Goal: Task Accomplishment & Management: Manage account settings

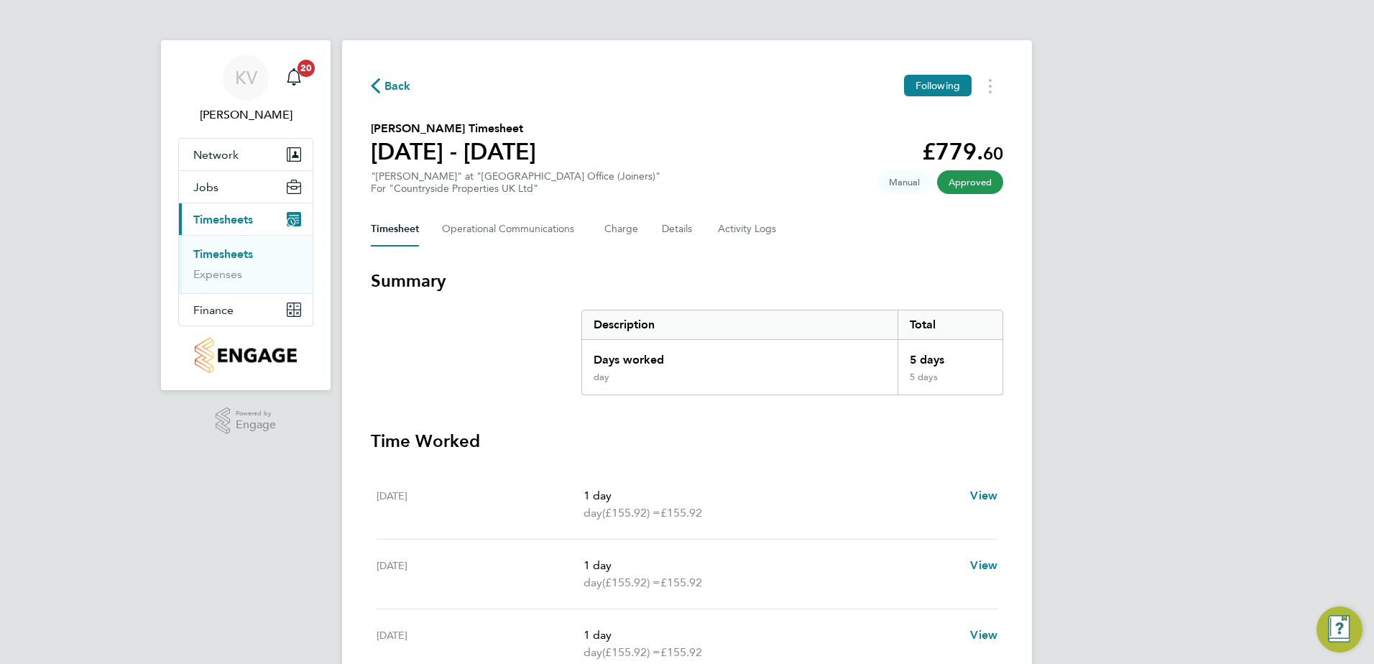
click at [402, 90] on span "Back" at bounding box center [397, 86] width 27 height 17
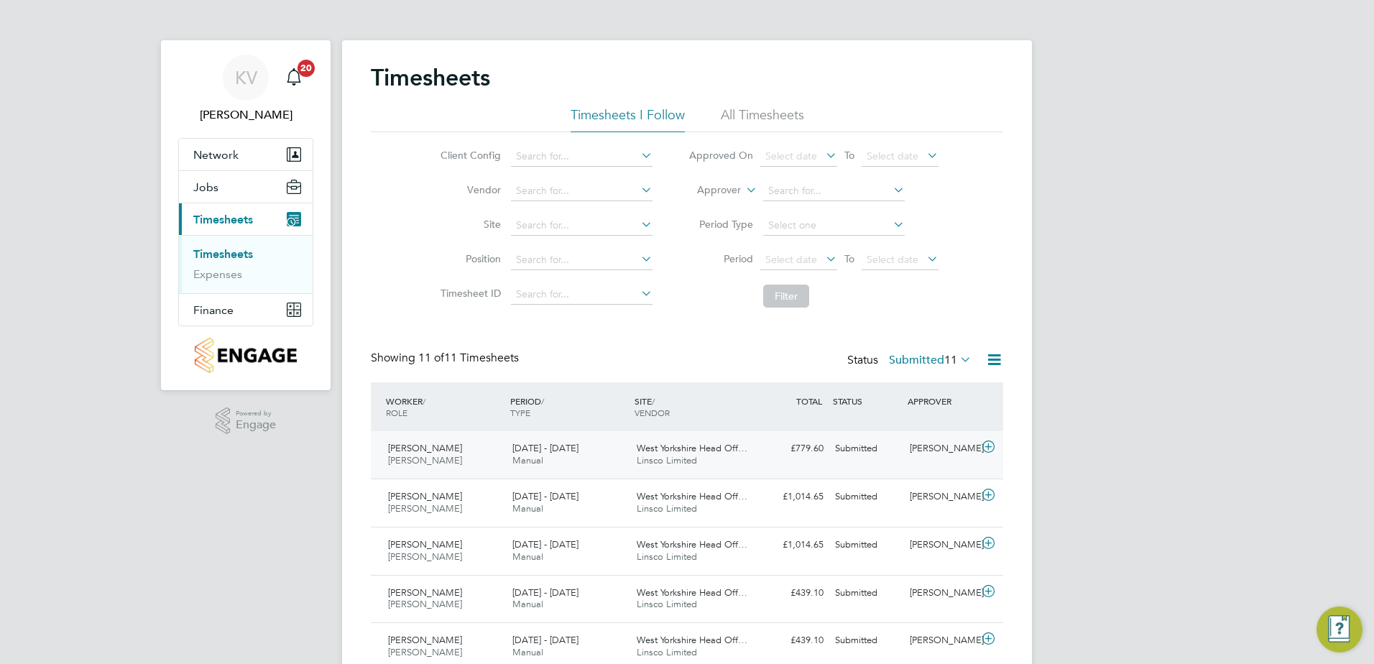
click at [746, 450] on span "West Yorkshire Head Off…" at bounding box center [692, 448] width 111 height 12
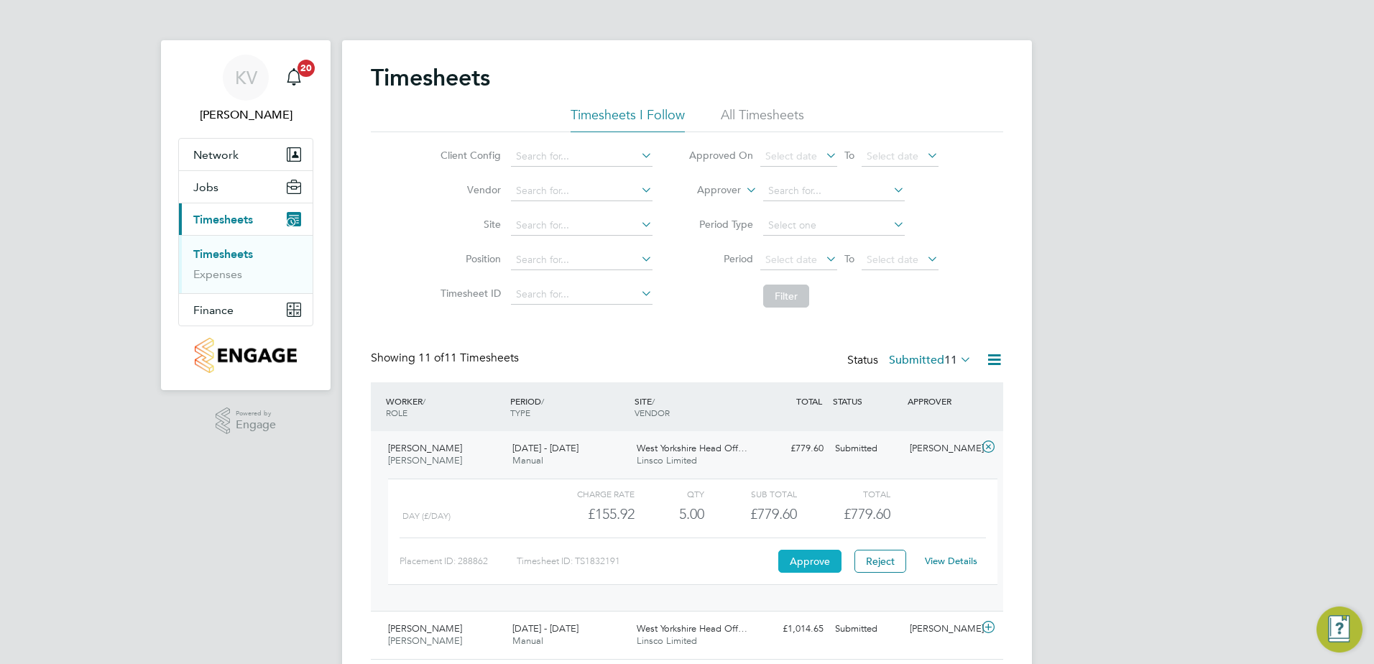
click at [831, 562] on button "Approve" at bounding box center [809, 561] width 63 height 23
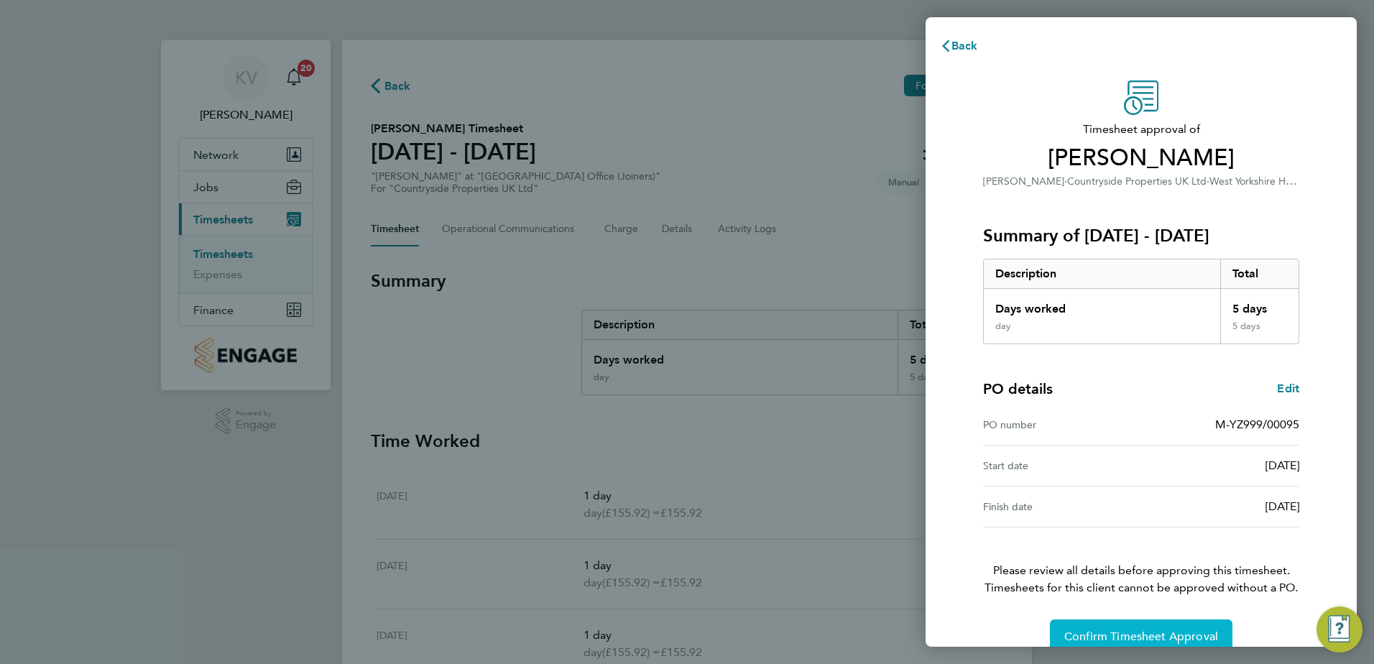
click at [1152, 634] on span "Confirm Timesheet Approval" at bounding box center [1141, 636] width 154 height 14
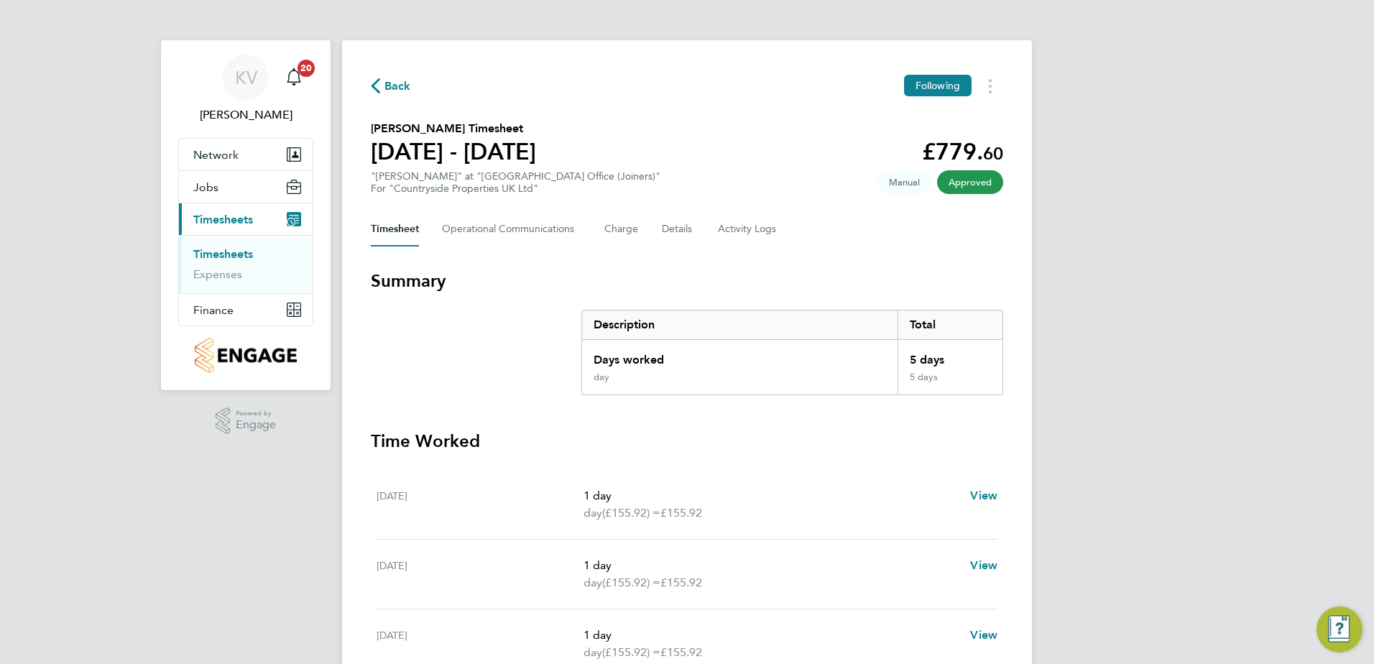
click at [385, 83] on span "Back" at bounding box center [397, 86] width 27 height 17
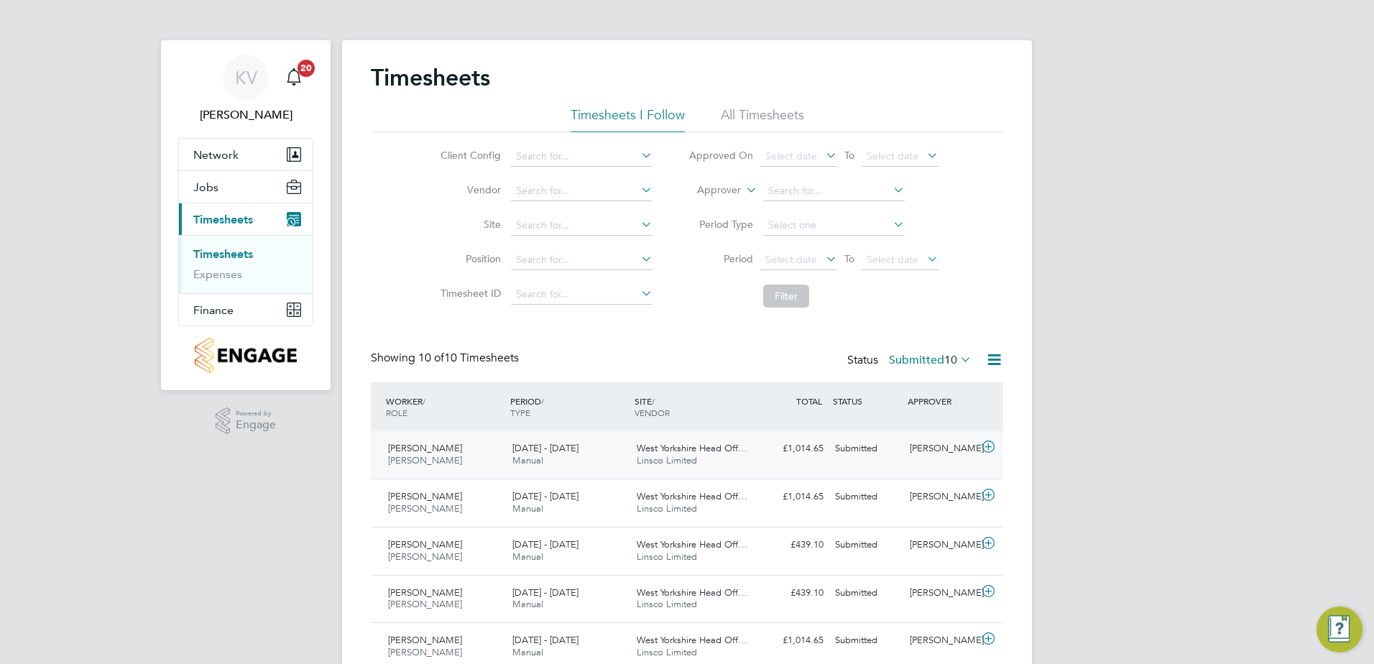
click at [718, 466] on div "West Yorkshire Head Off… Linsco Limited" at bounding box center [693, 455] width 124 height 36
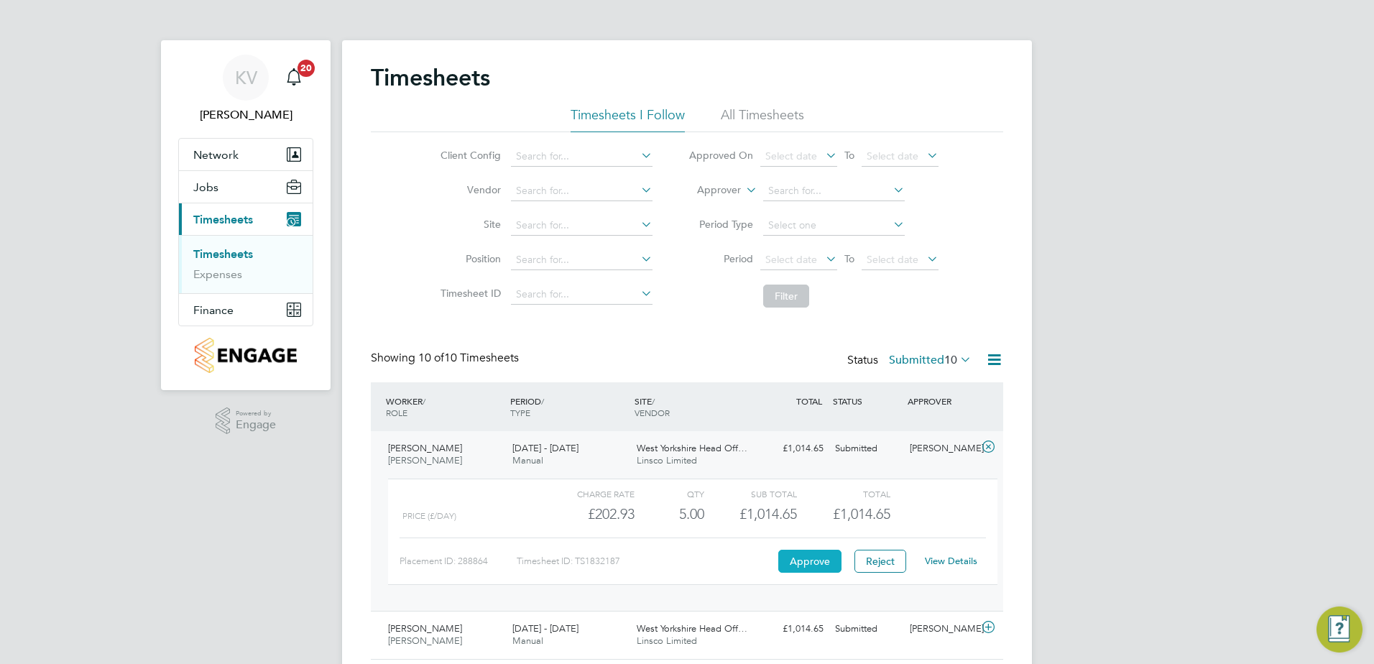
click at [813, 565] on button "Approve" at bounding box center [809, 561] width 63 height 23
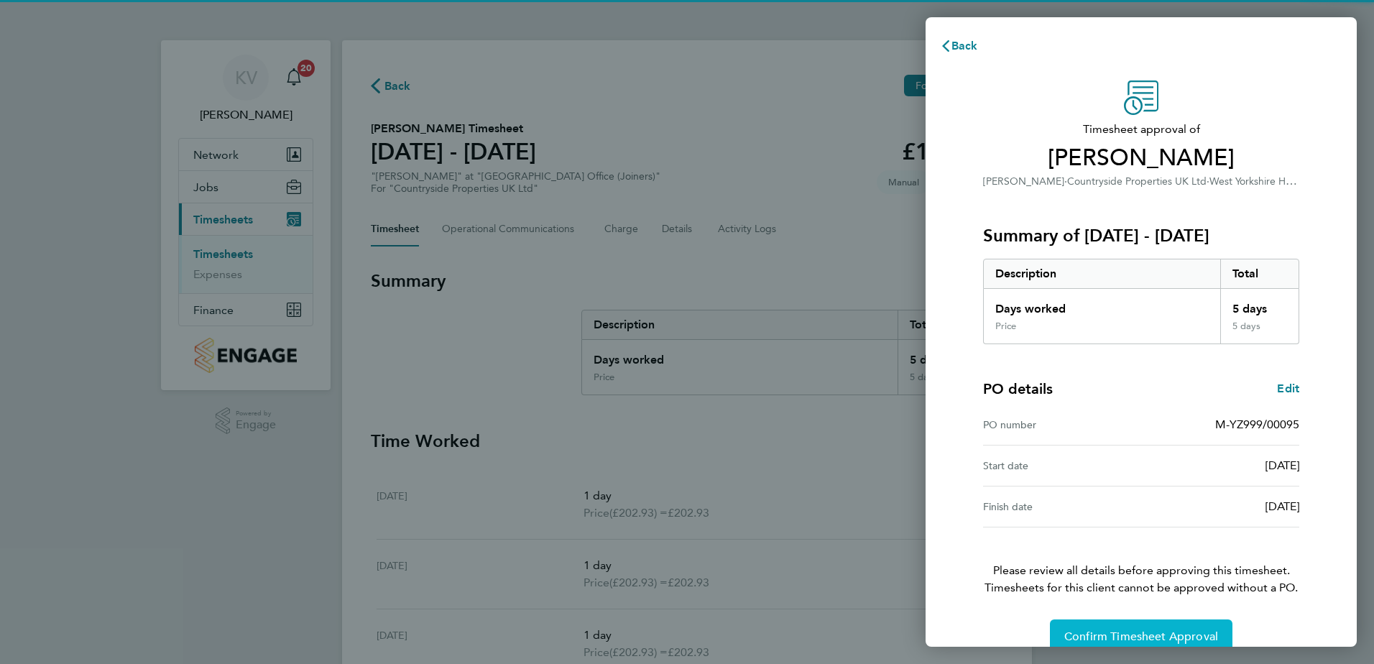
click at [1153, 629] on button "Confirm Timesheet Approval" at bounding box center [1141, 636] width 182 height 34
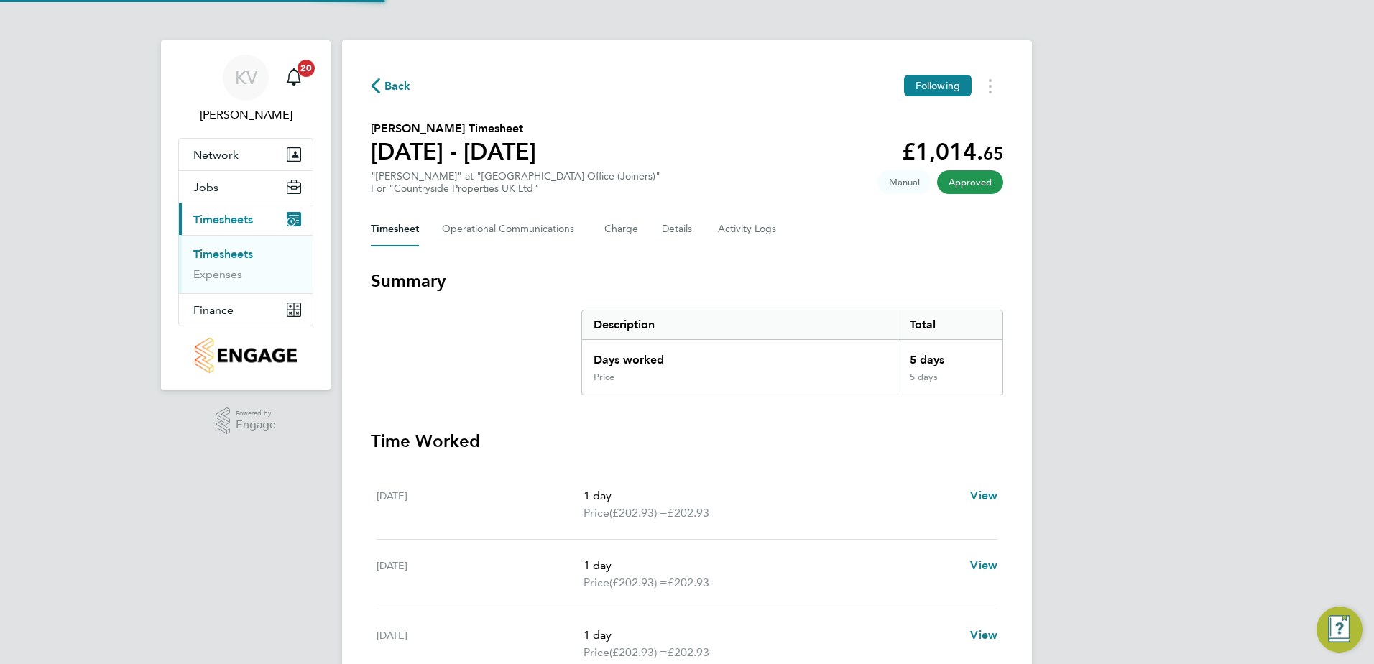
click at [389, 81] on span "Back" at bounding box center [397, 86] width 27 height 17
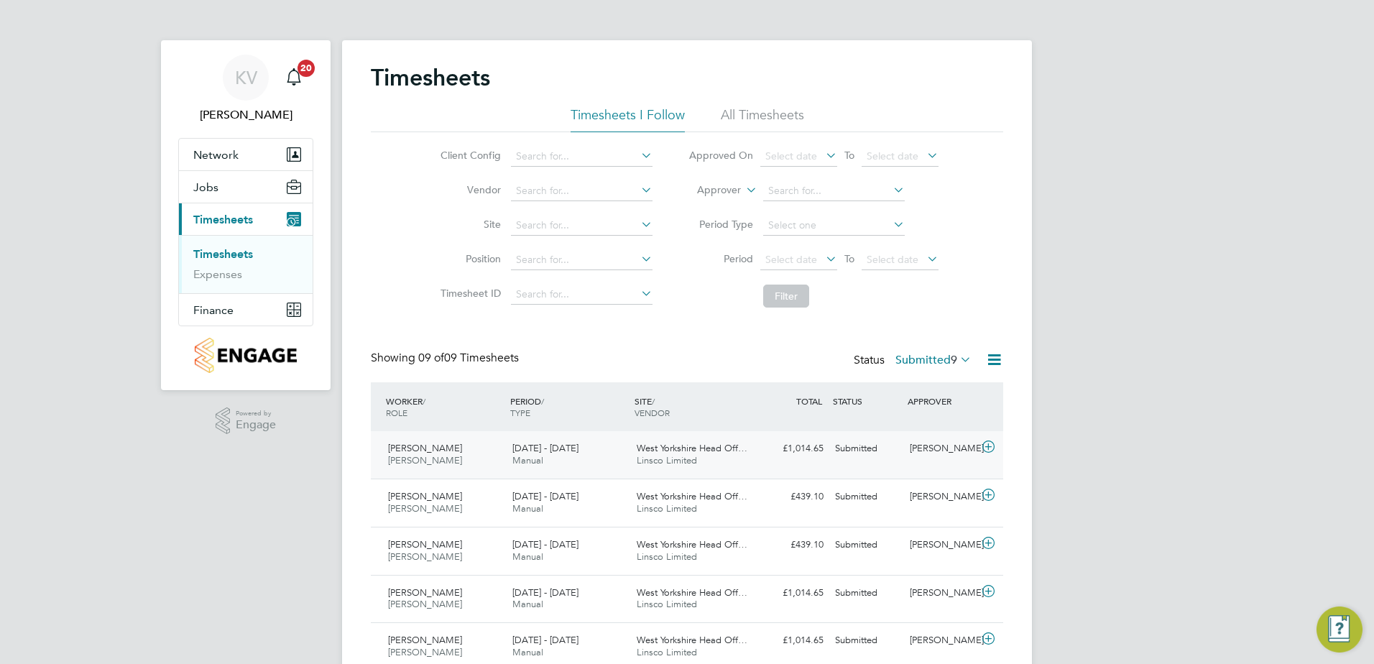
click at [756, 464] on div "Joe Hutchinson Joiner 15 - 21 Sep 2025 15 - 21 Sep 2025 Manual West Yorkshire H…" at bounding box center [687, 454] width 632 height 47
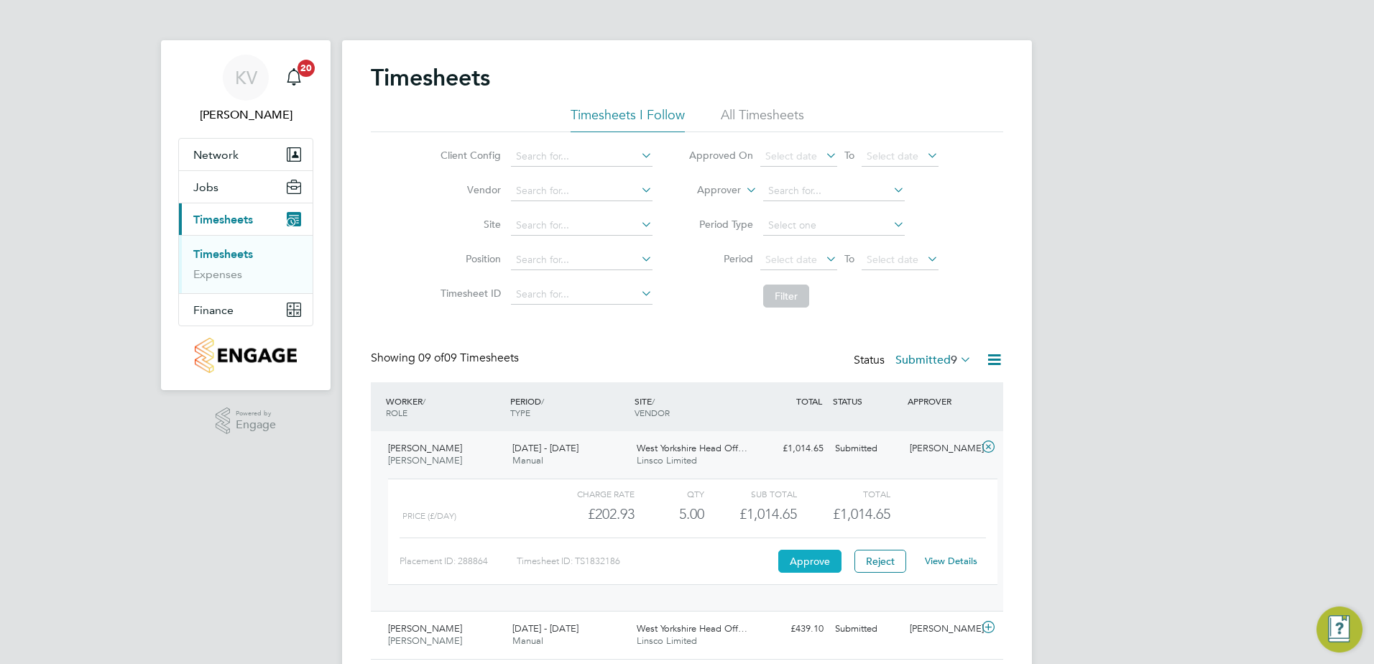
click at [800, 563] on button "Approve" at bounding box center [809, 561] width 63 height 23
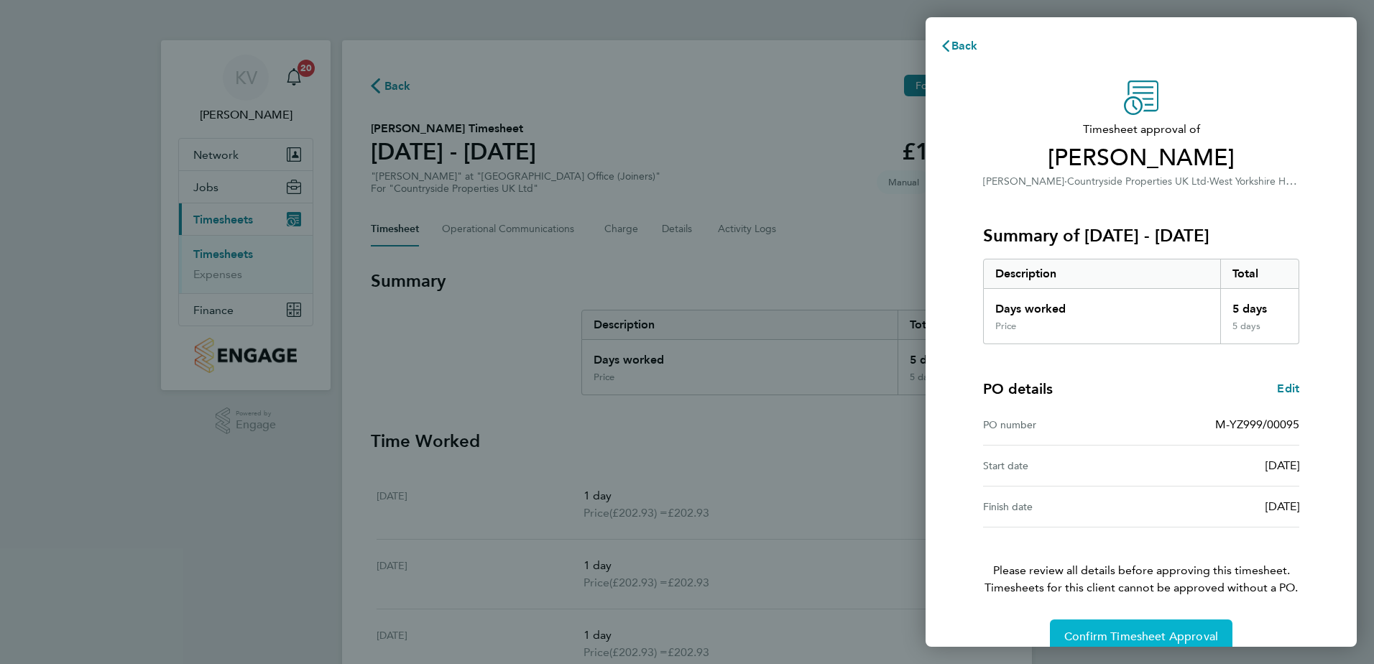
click at [1111, 641] on span "Confirm Timesheet Approval" at bounding box center [1141, 636] width 154 height 14
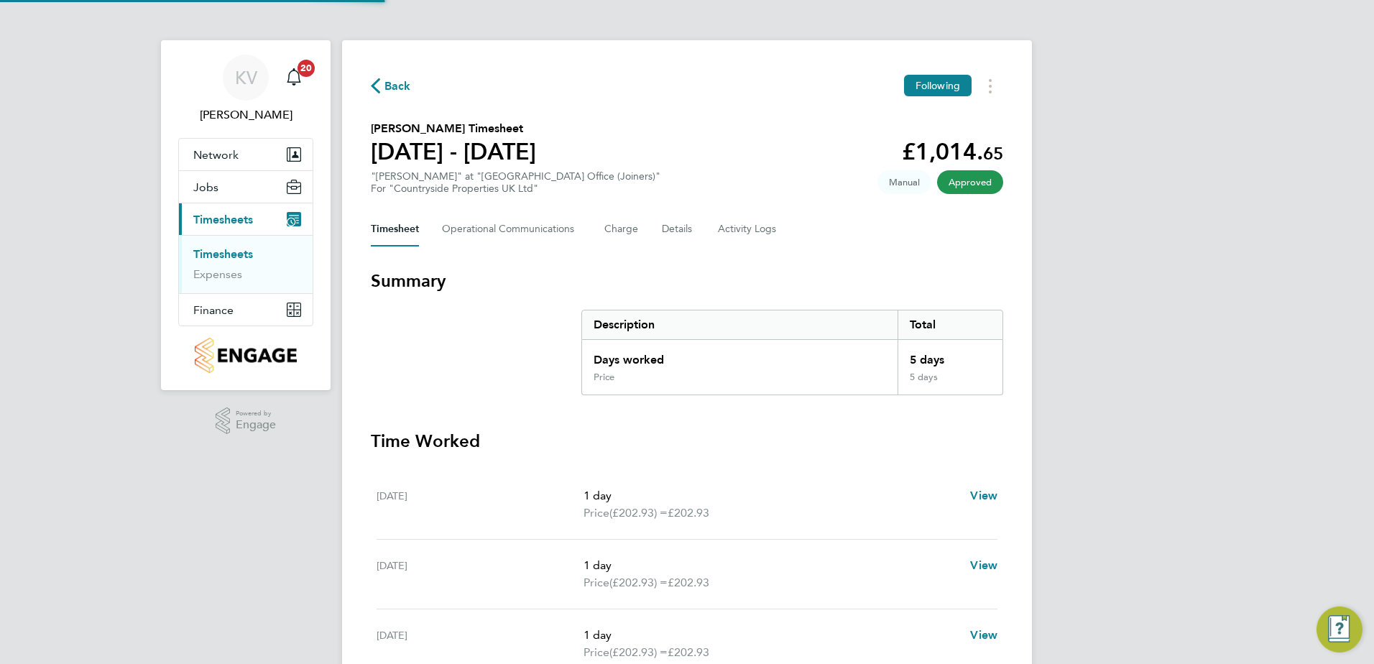
click at [381, 85] on span "Back" at bounding box center [391, 85] width 40 height 14
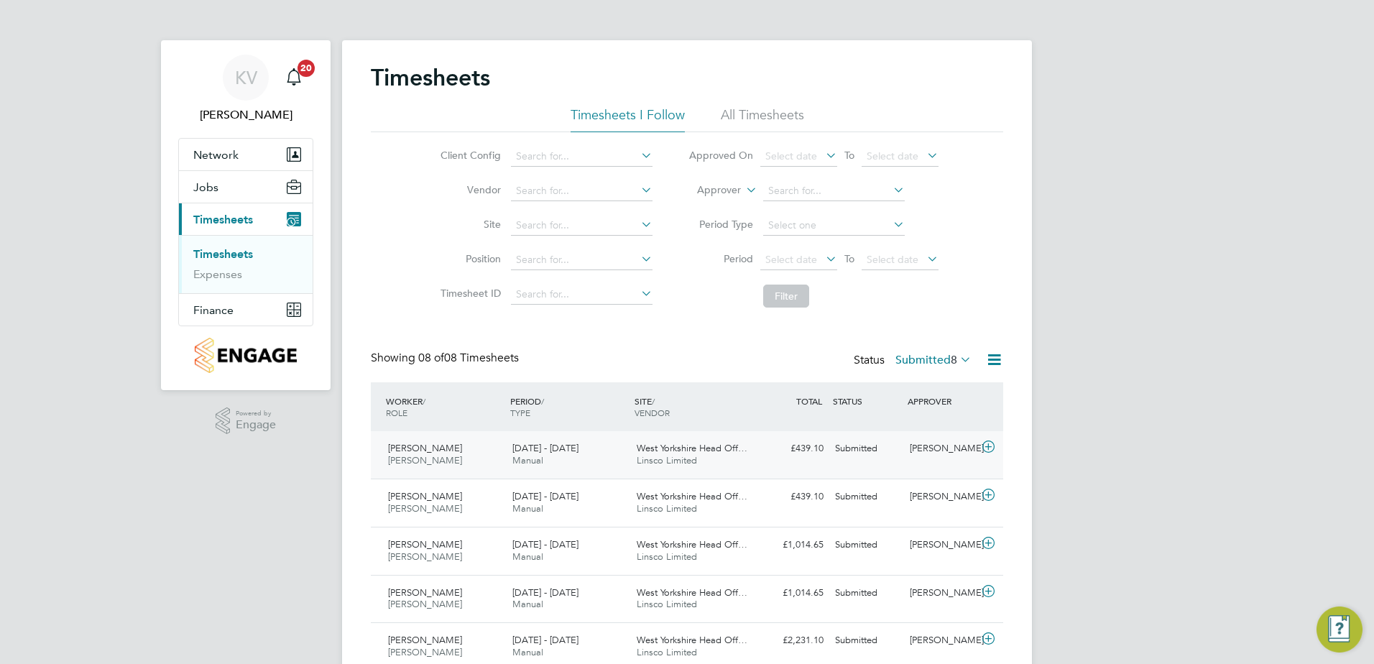
click at [762, 456] on div "£439.10 Submitted" at bounding box center [791, 449] width 75 height 24
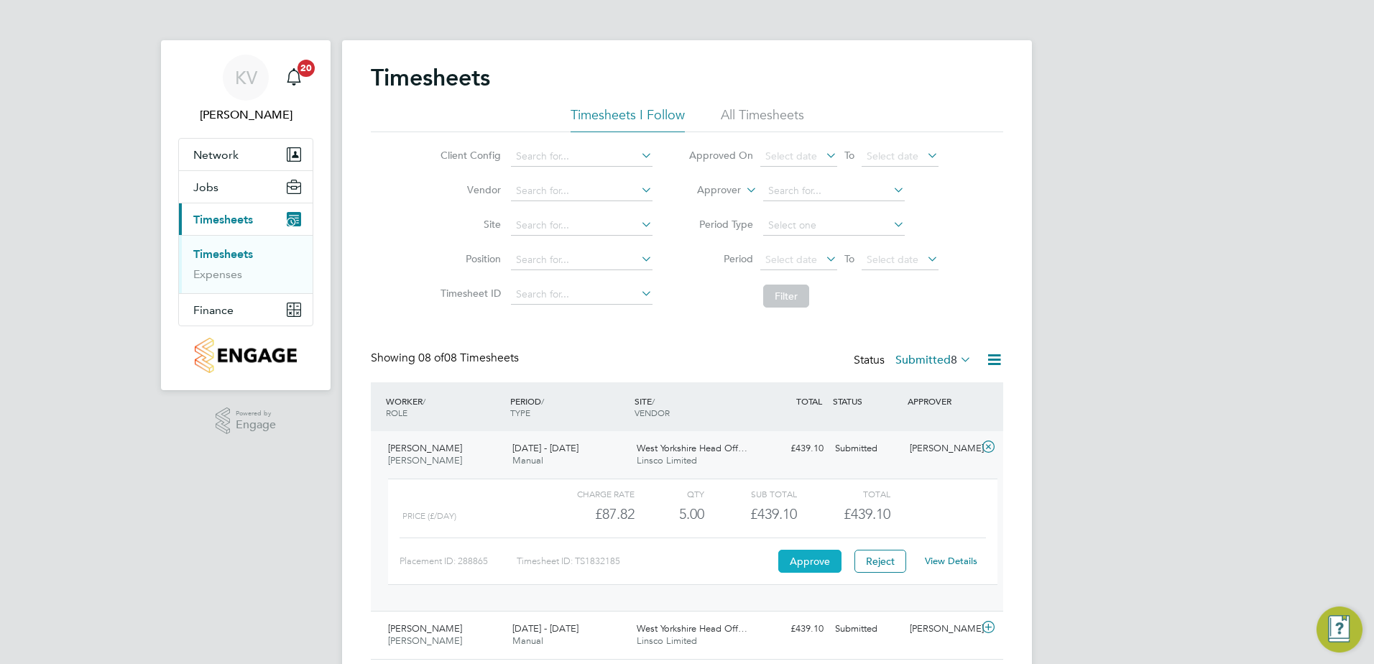
click at [784, 552] on button "Approve" at bounding box center [809, 561] width 63 height 23
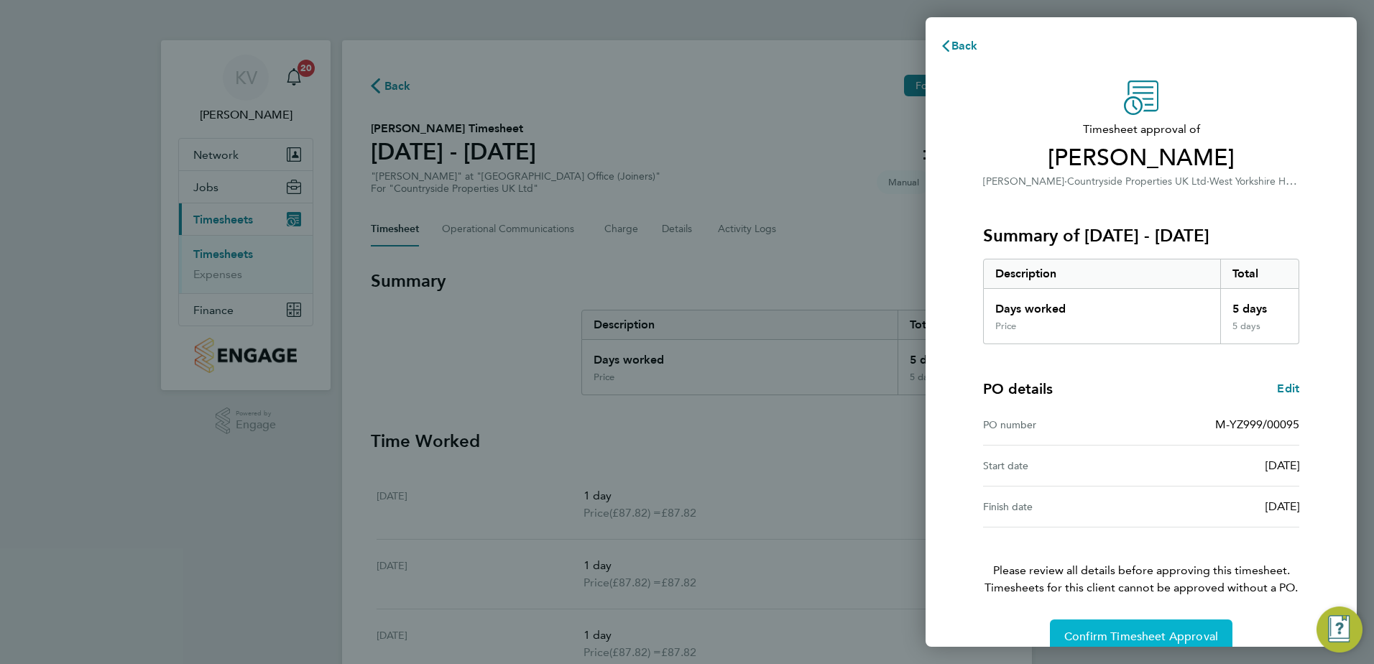
click at [1083, 629] on span "Confirm Timesheet Approval" at bounding box center [1141, 636] width 154 height 14
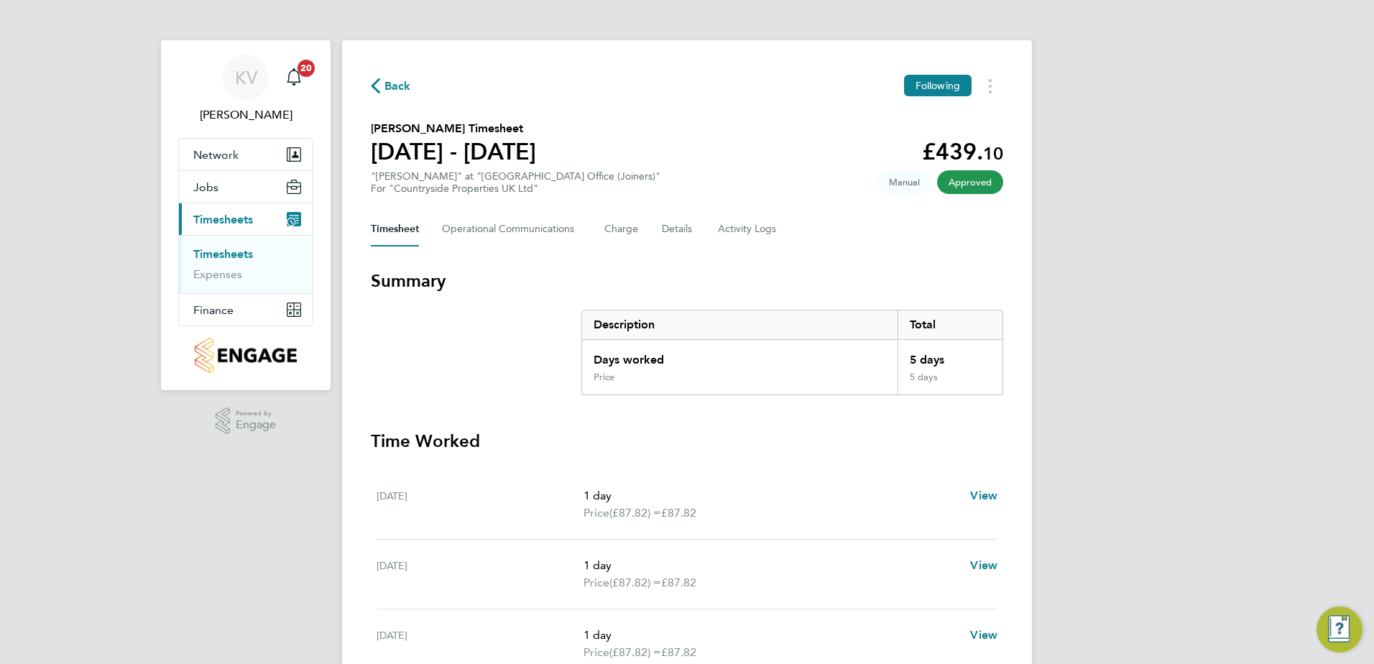
click at [376, 83] on icon "button" at bounding box center [375, 85] width 9 height 15
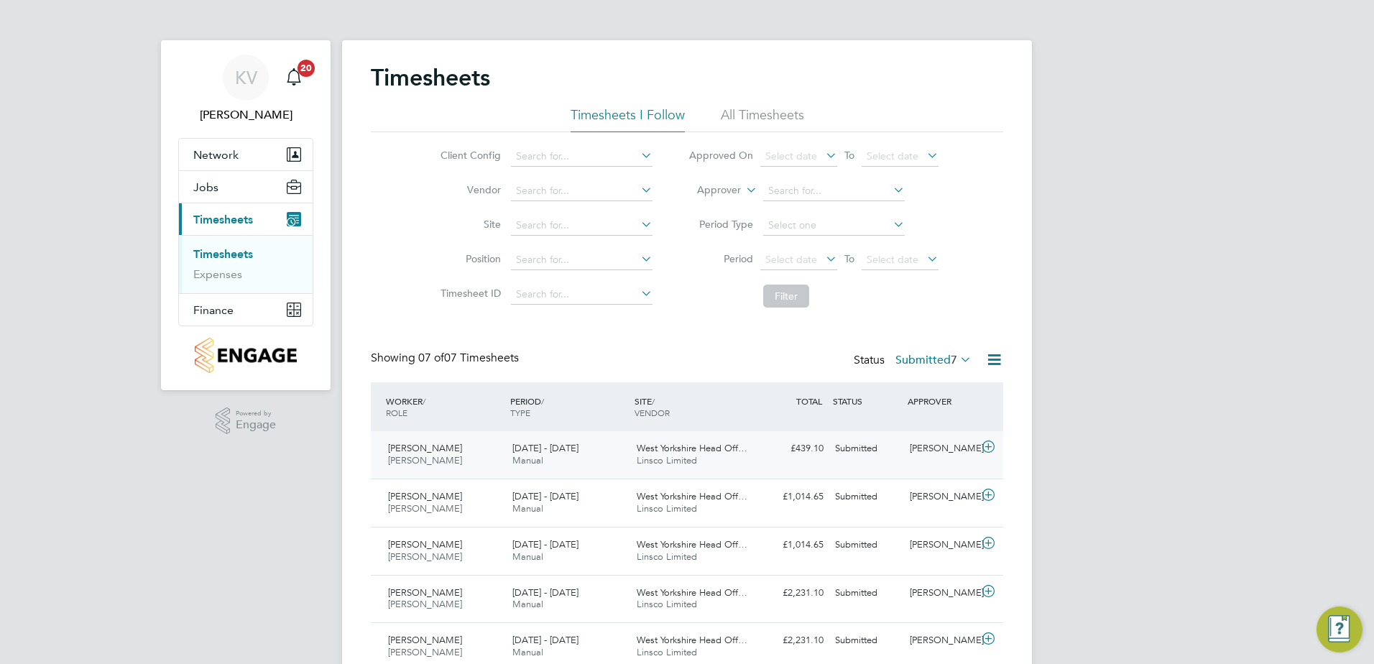
click at [793, 454] on div "£439.10 Submitted" at bounding box center [791, 449] width 75 height 24
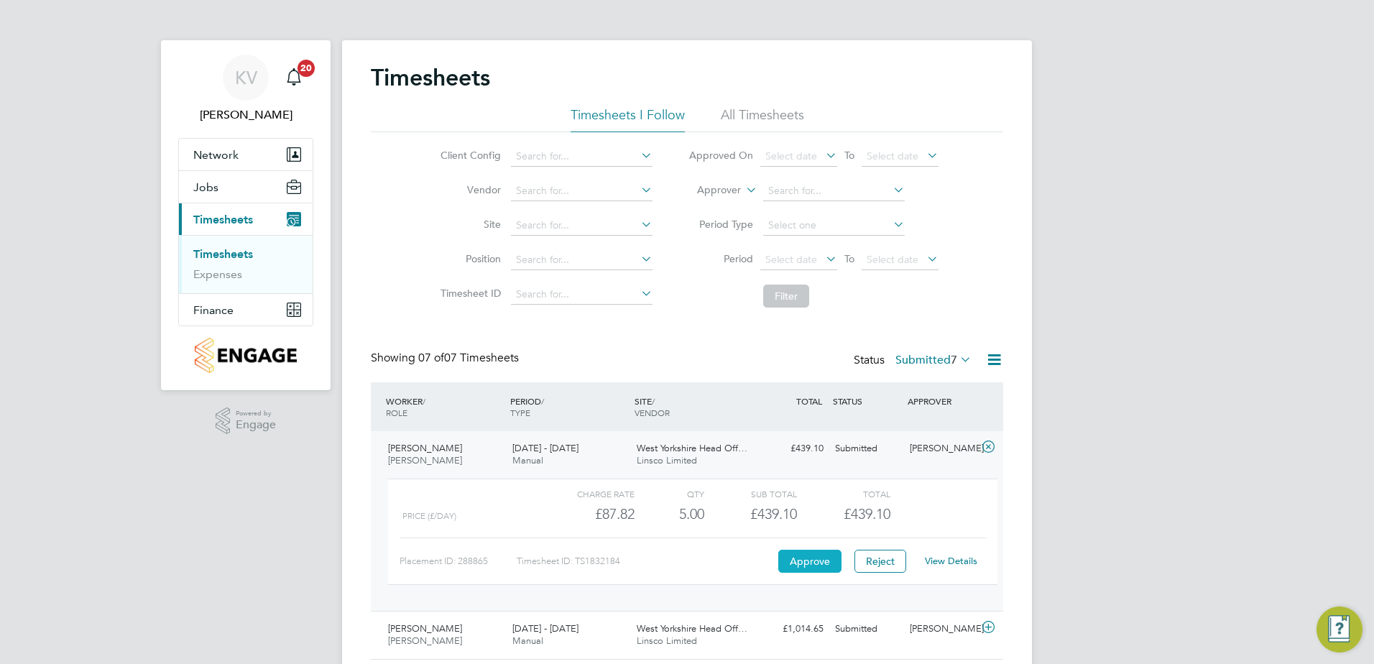
click at [808, 565] on button "Approve" at bounding box center [809, 561] width 63 height 23
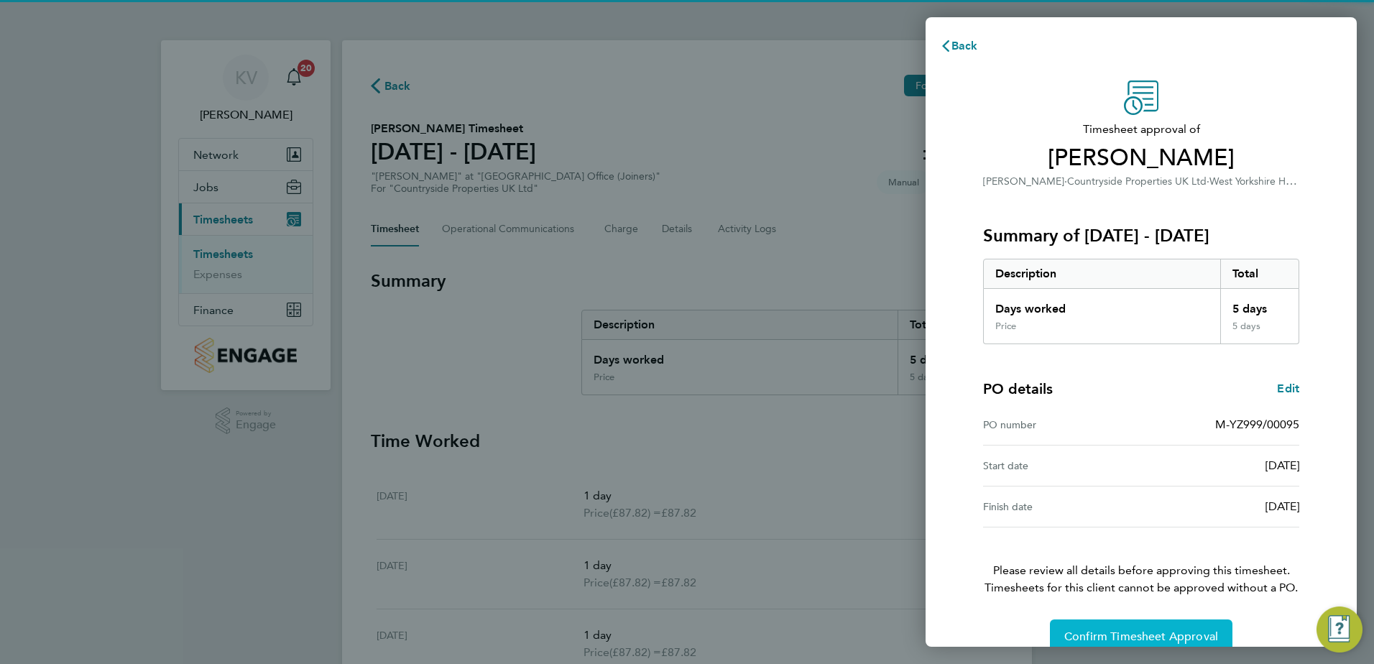
click at [1134, 630] on span "Confirm Timesheet Approval" at bounding box center [1141, 636] width 154 height 14
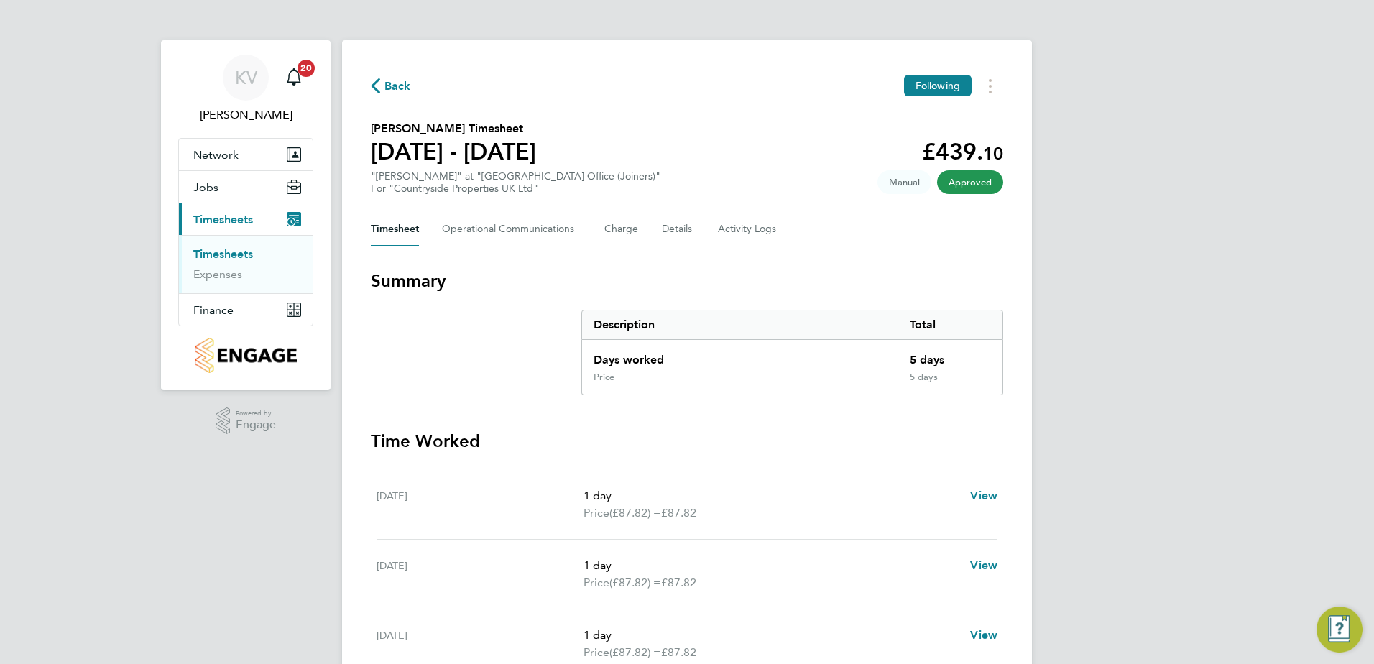
click at [384, 84] on span "Back" at bounding box center [397, 86] width 27 height 17
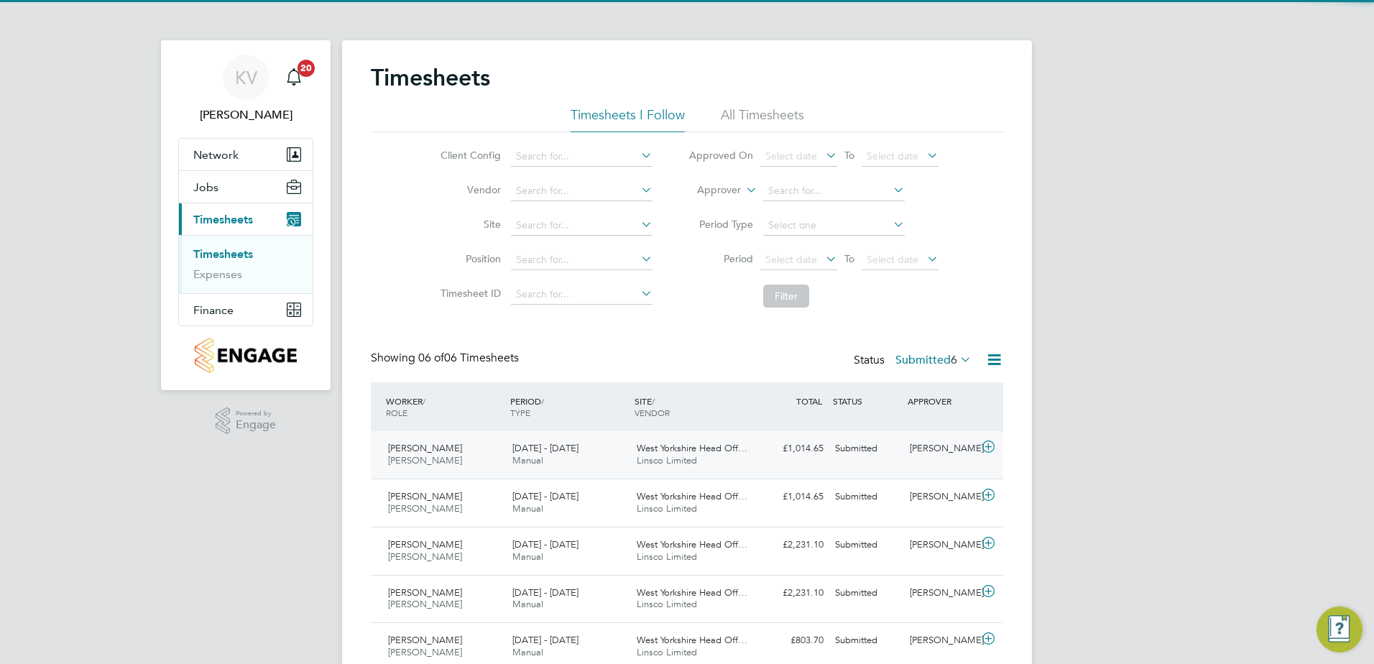
click at [729, 471] on div "West Yorkshire Head Off… Linsco Limited" at bounding box center [693, 455] width 124 height 36
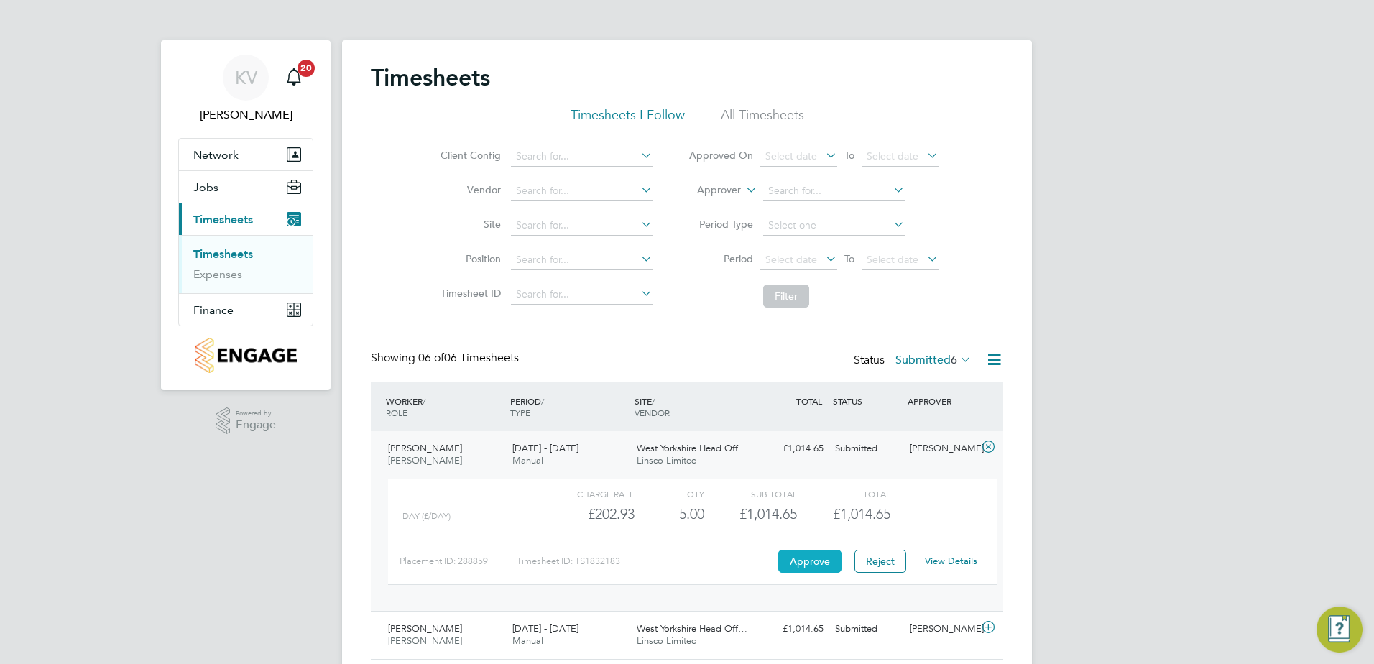
click at [804, 564] on button "Approve" at bounding box center [809, 561] width 63 height 23
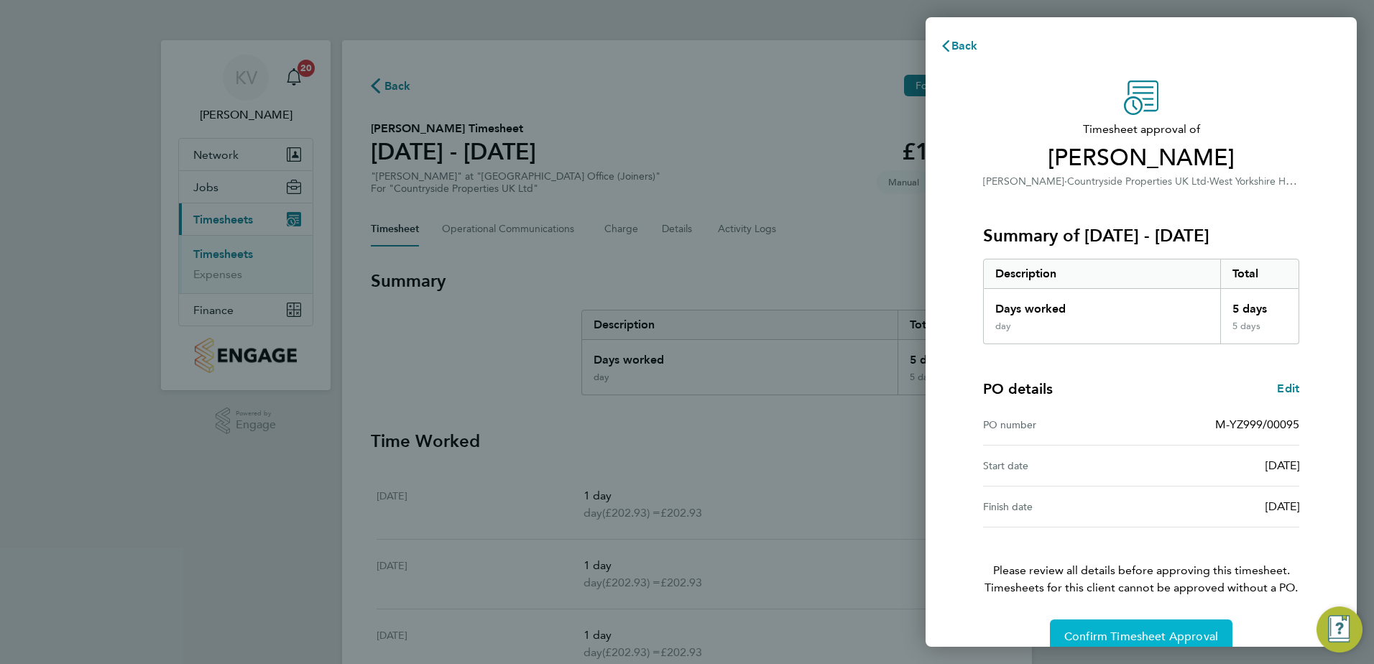
click at [1129, 634] on span "Confirm Timesheet Approval" at bounding box center [1141, 636] width 154 height 14
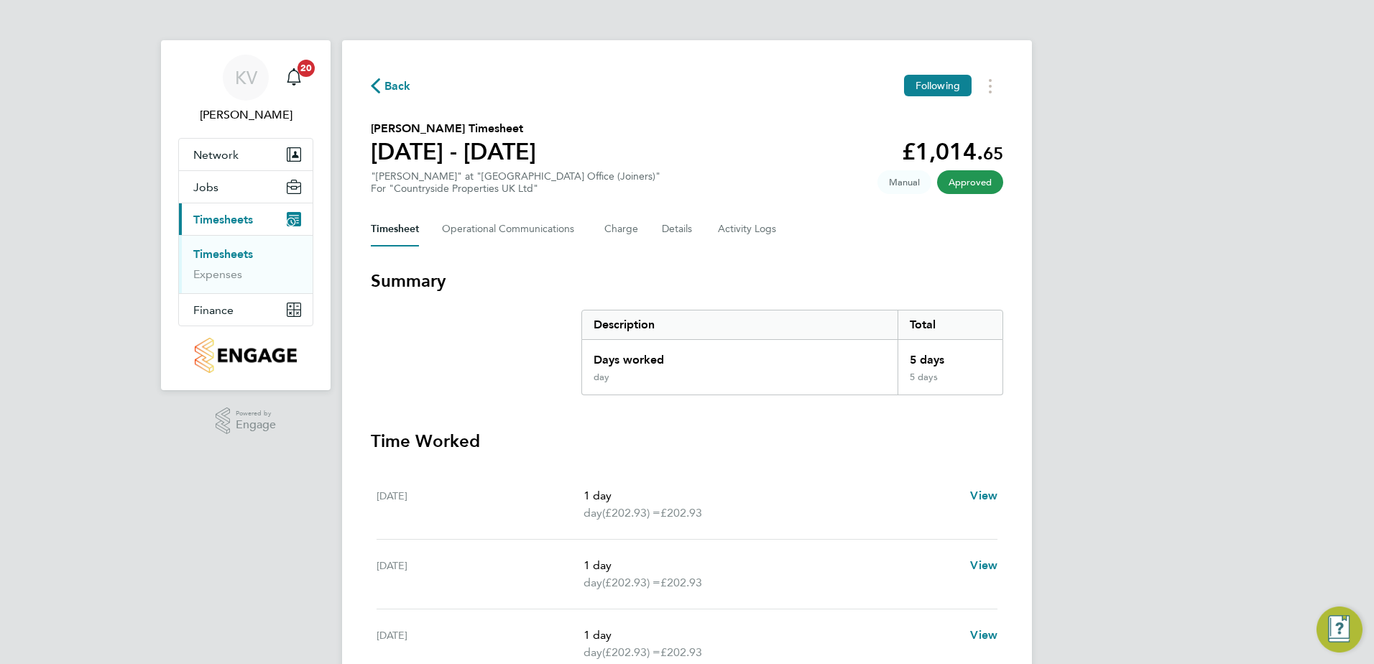
click at [399, 91] on span "Back" at bounding box center [397, 86] width 27 height 17
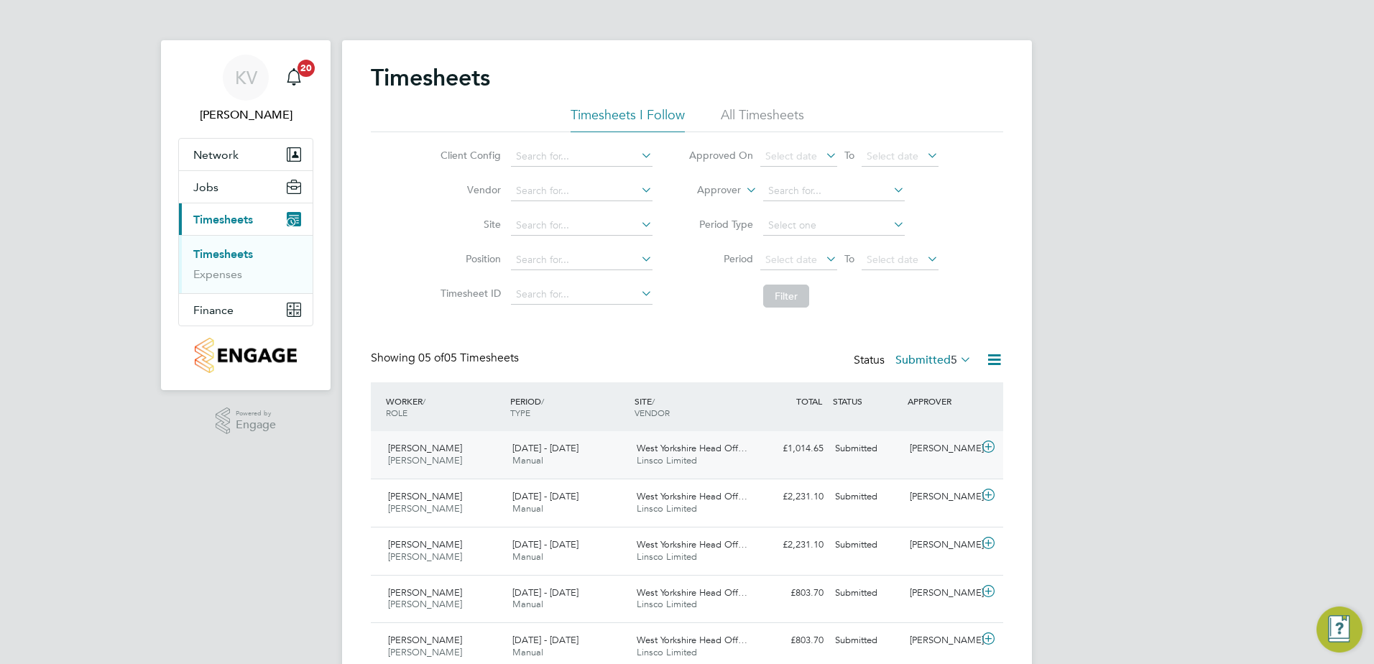
click at [737, 447] on span "West Yorkshire Head Off…" at bounding box center [692, 448] width 111 height 12
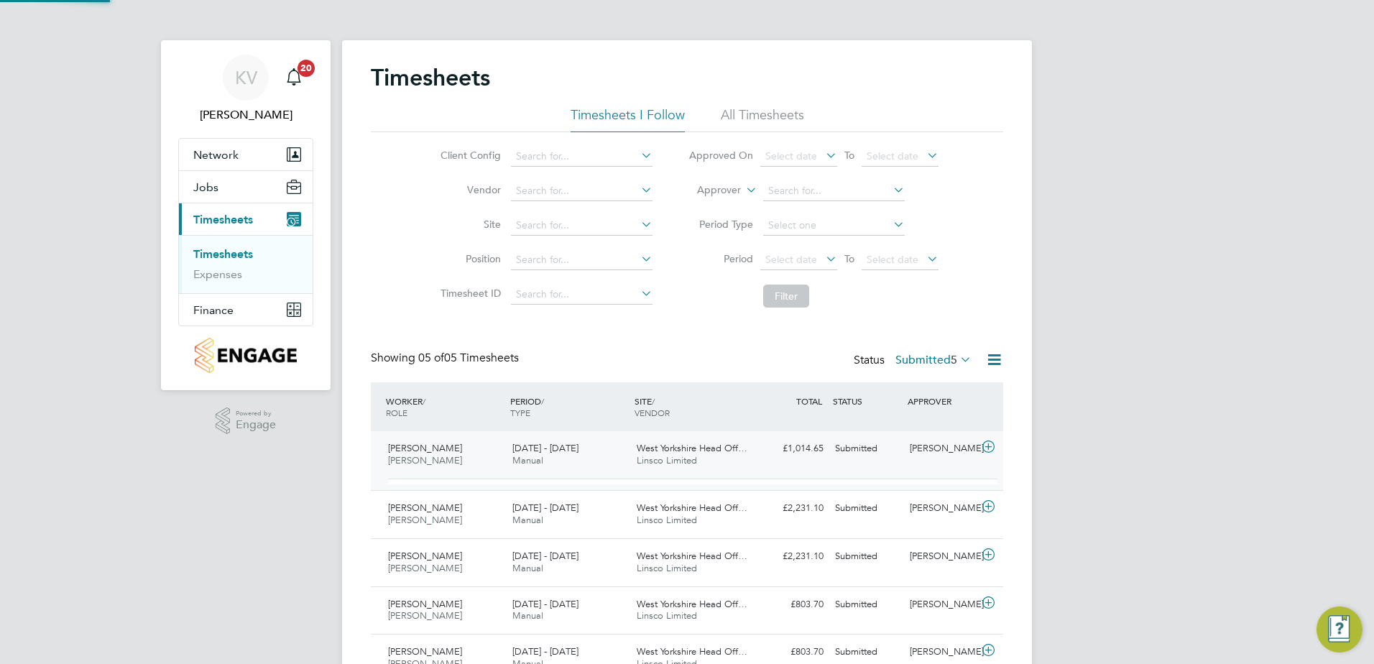
scroll to position [24, 140]
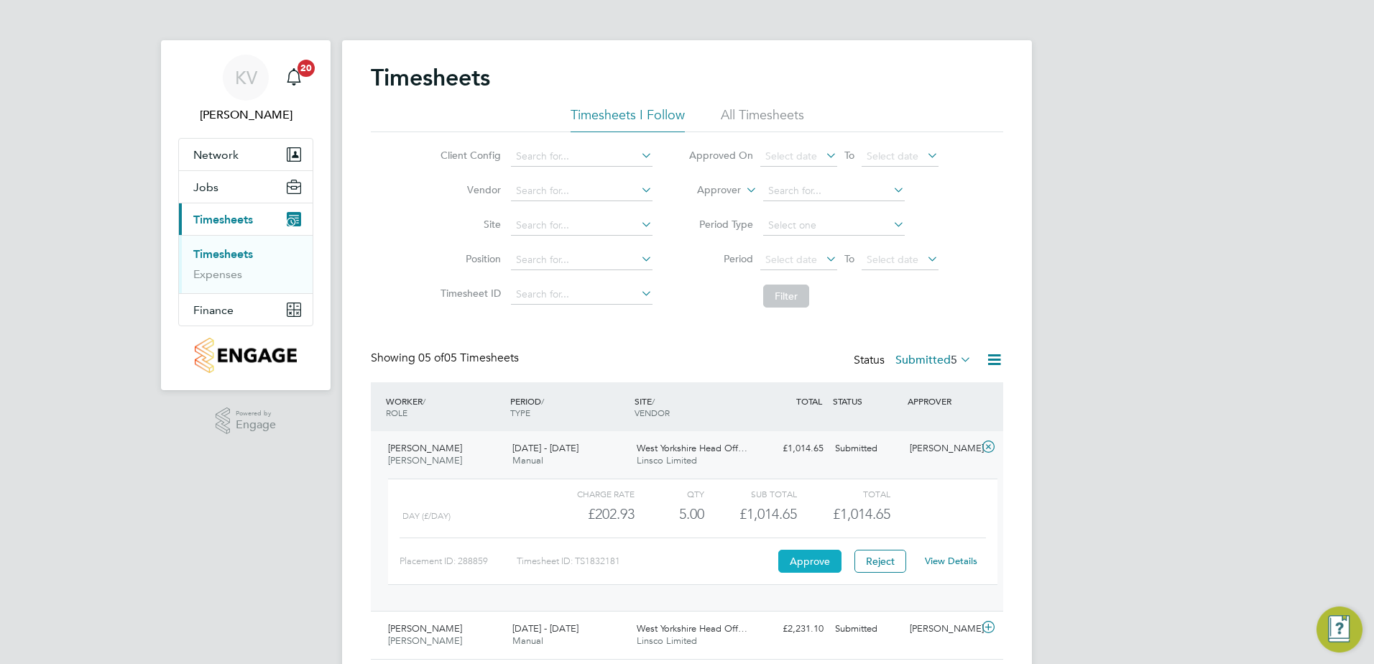
click at [812, 560] on button "Approve" at bounding box center [809, 561] width 63 height 23
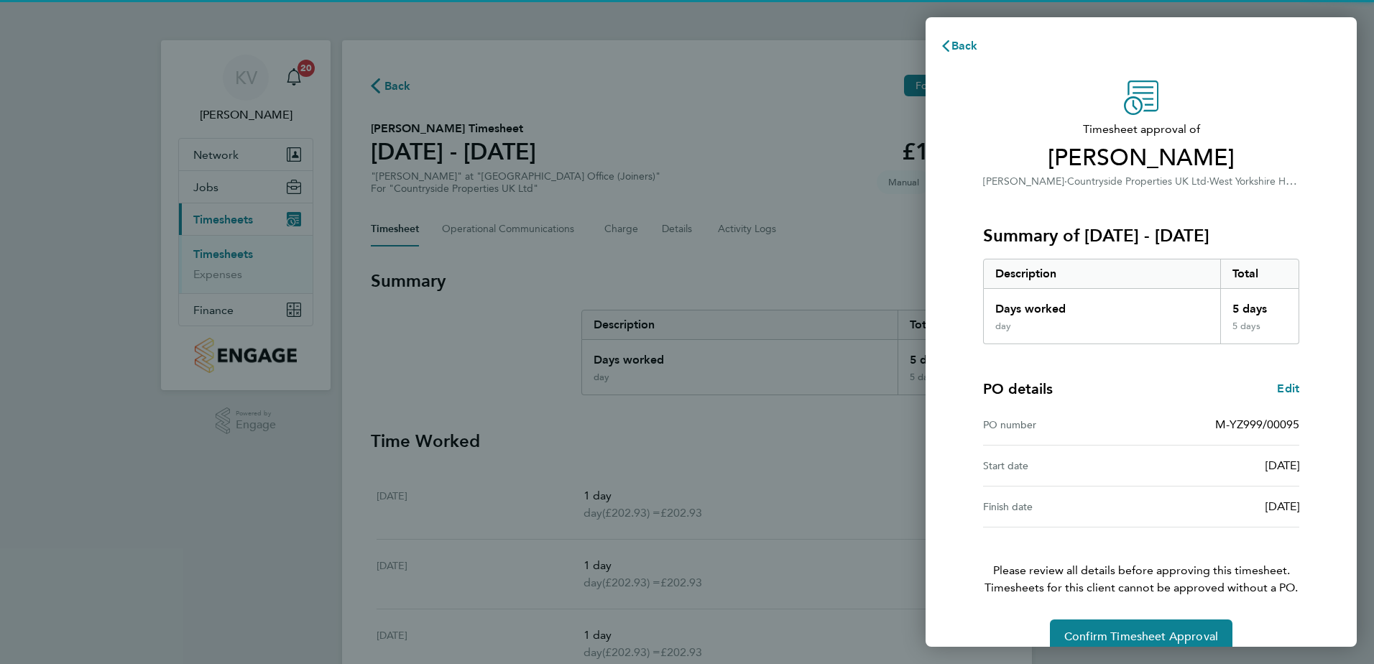
click at [1151, 609] on div "Timesheet approval of [PERSON_NAME] · Countryside Properties UK Ltd · West York…" at bounding box center [1141, 366] width 351 height 573
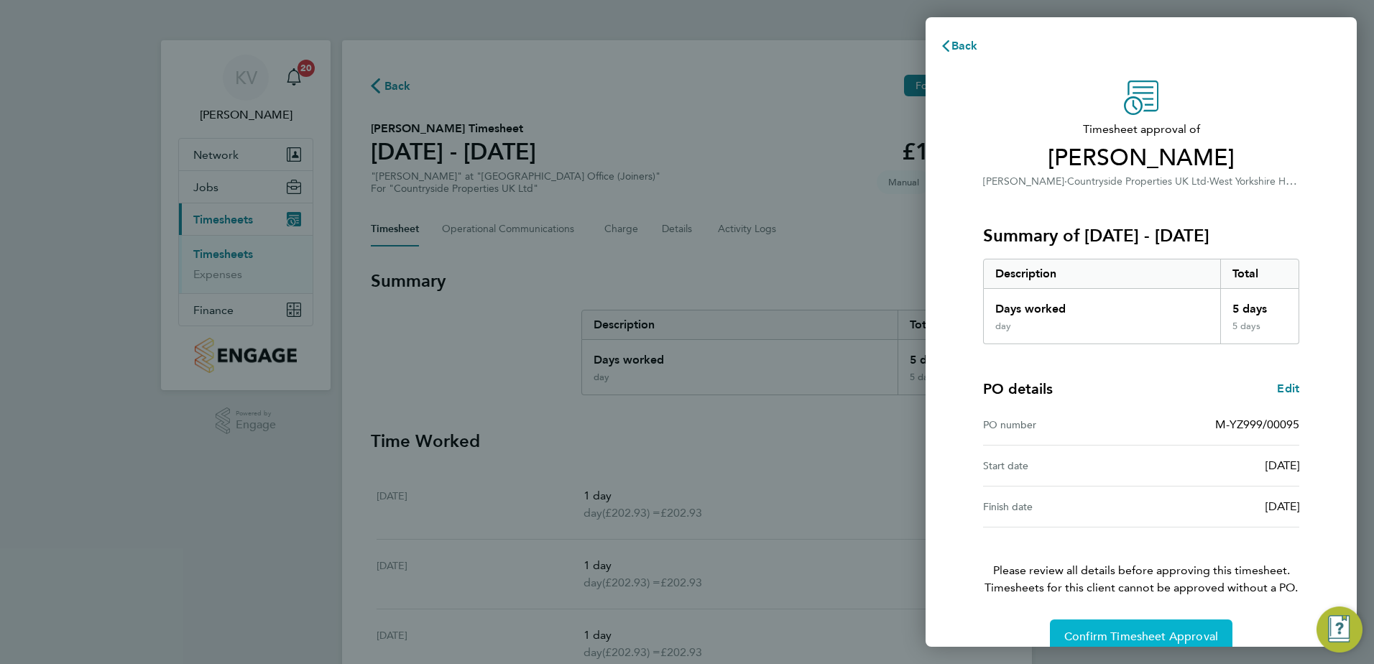
click at [1157, 625] on button "Confirm Timesheet Approval" at bounding box center [1141, 636] width 182 height 34
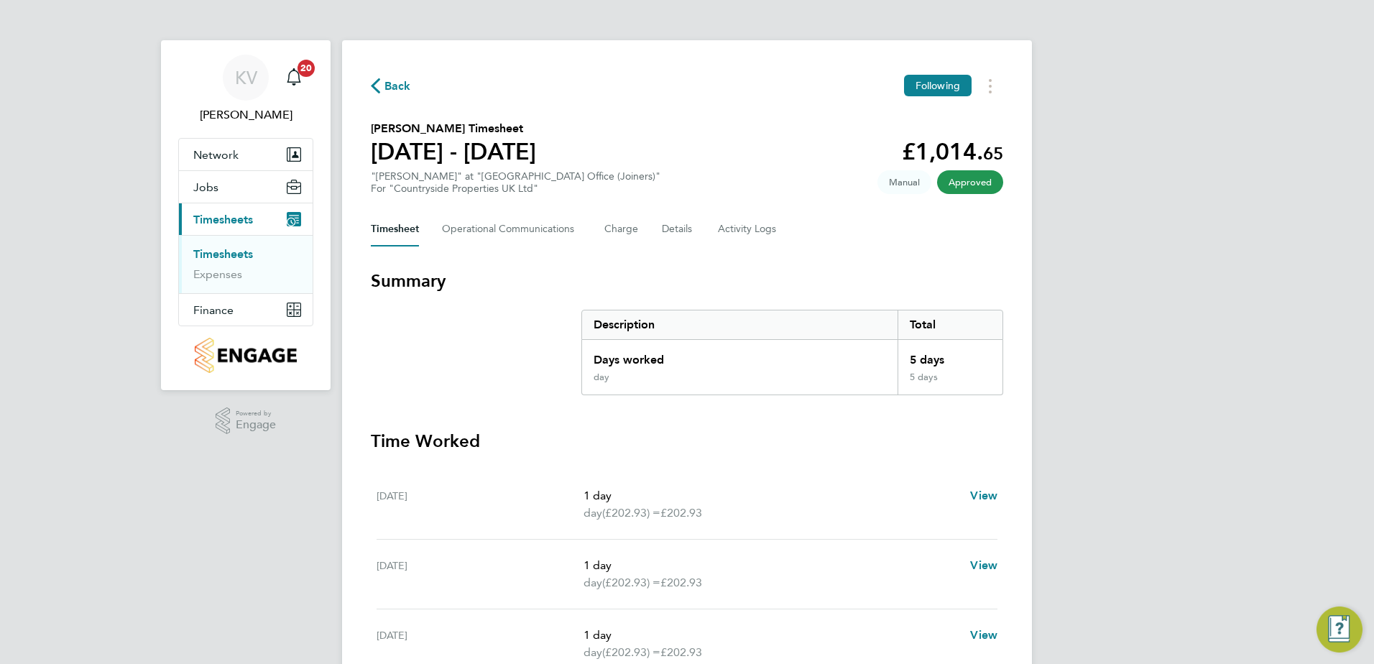
click at [374, 89] on icon "button" at bounding box center [375, 85] width 9 height 15
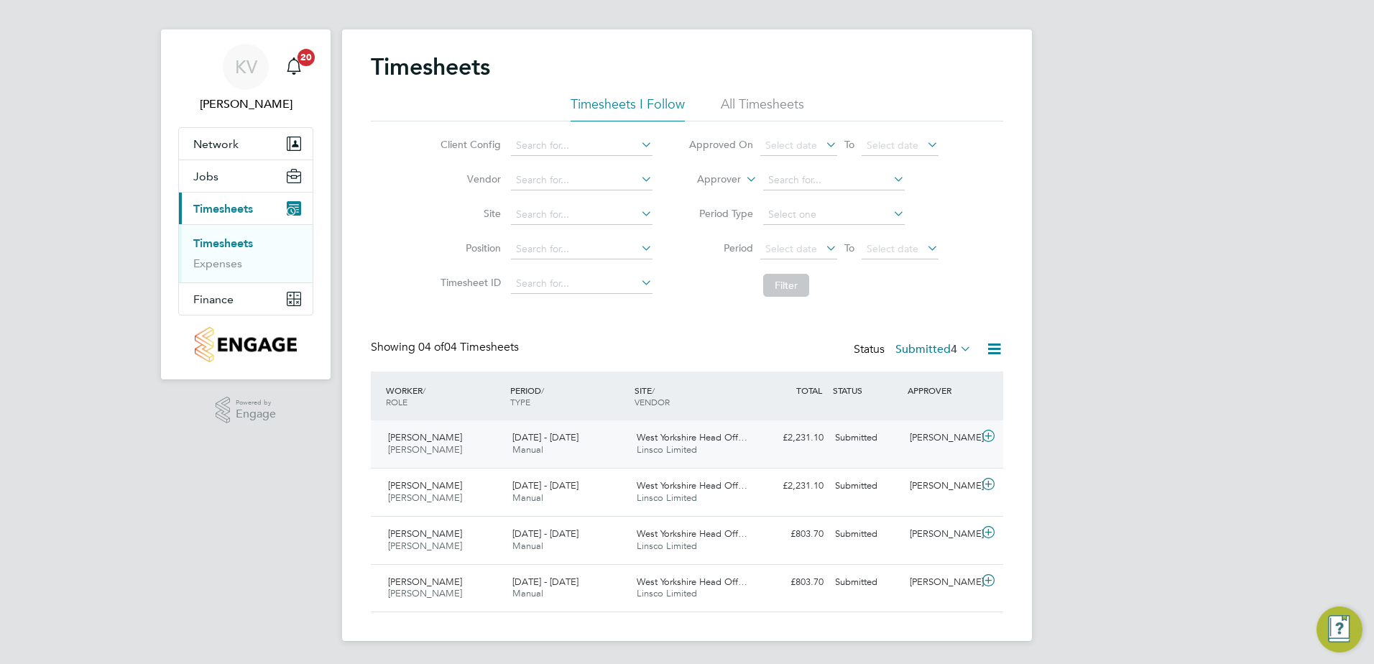
drag, startPoint x: 803, startPoint y: 455, endPoint x: 852, endPoint y: 464, distance: 49.7
click at [803, 455] on div "[PERSON_NAME] [DATE] - [DATE] [DATE] - [DATE] Manual [GEOGRAPHIC_DATA] Head Off…" at bounding box center [687, 443] width 632 height 47
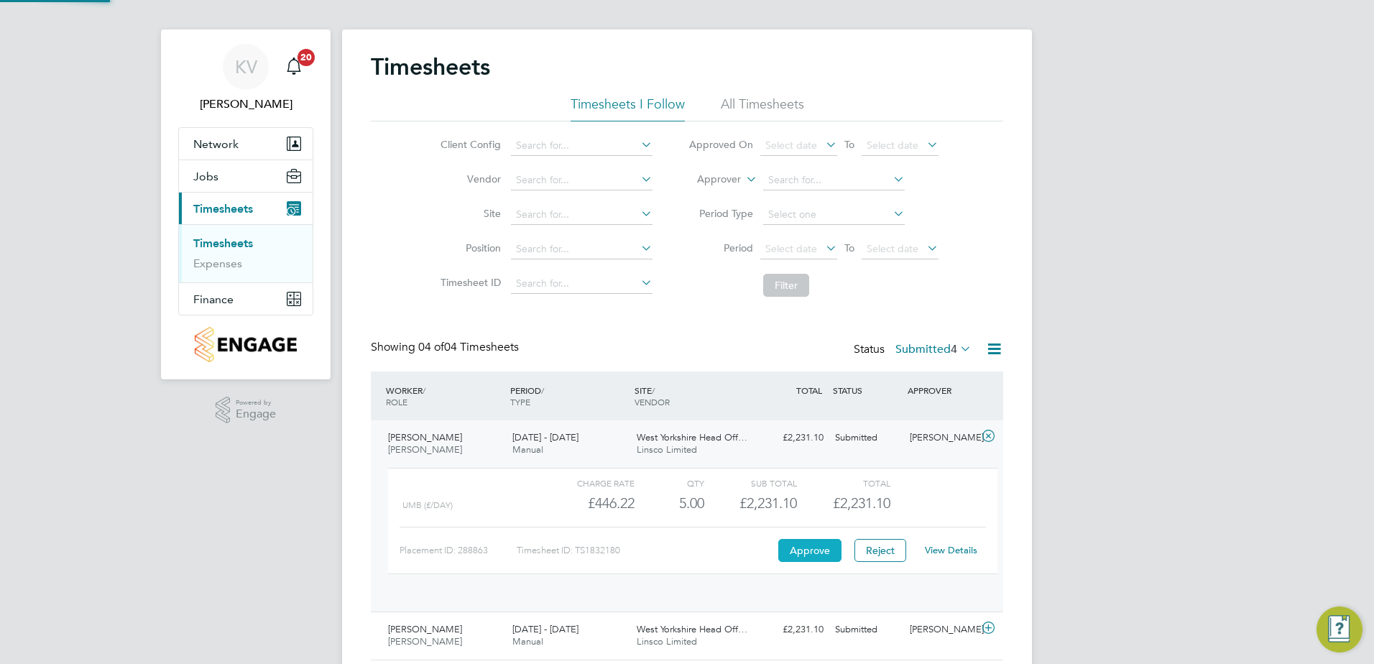
scroll to position [24, 140]
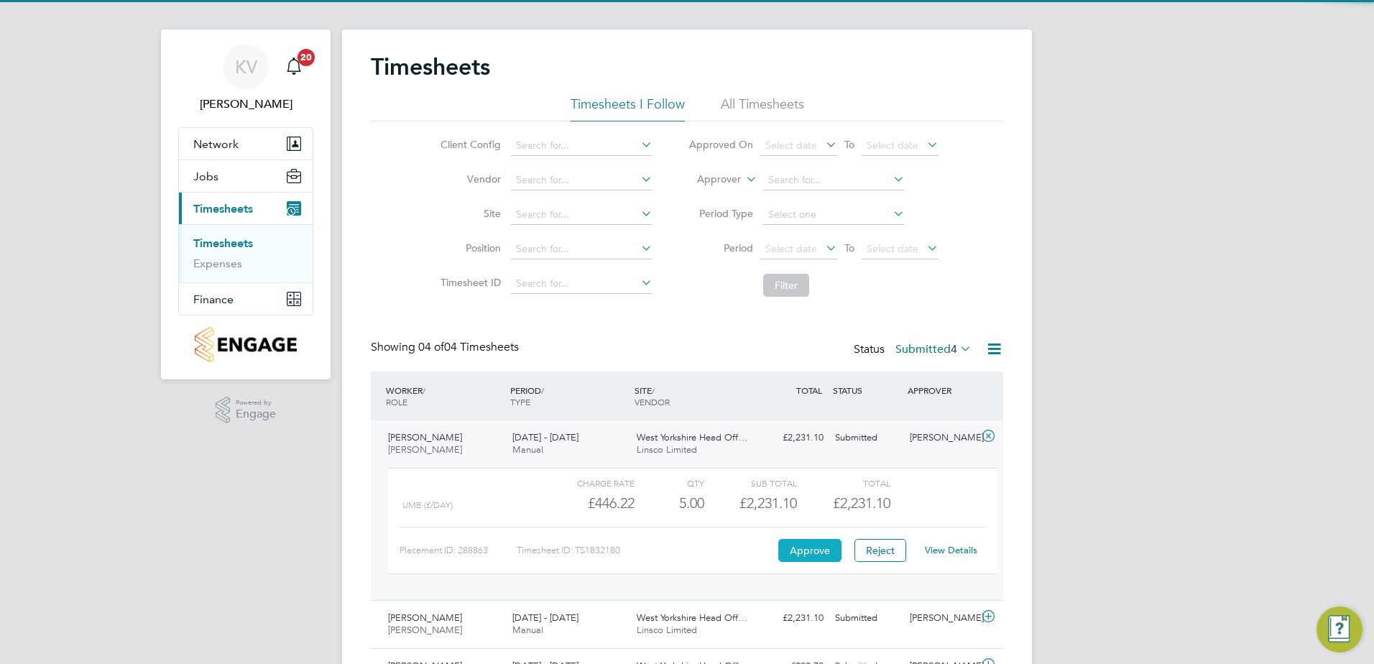
click at [808, 548] on button "Approve" at bounding box center [809, 550] width 63 height 23
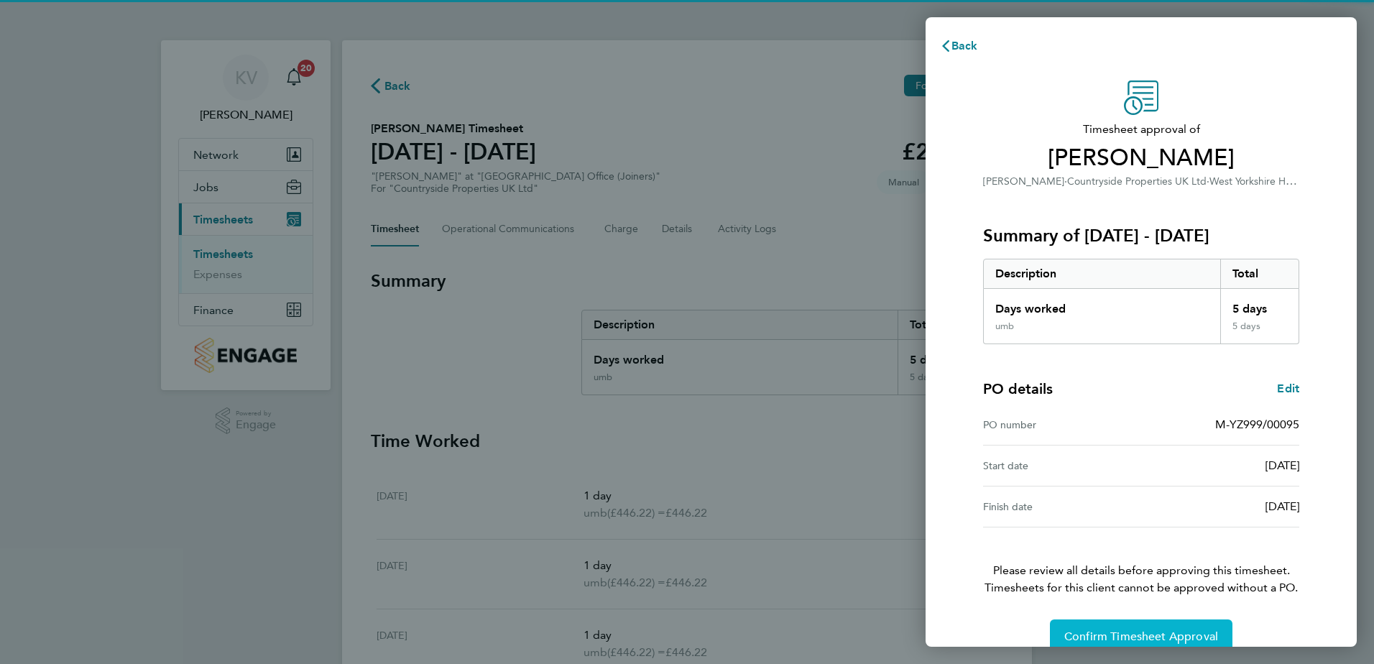
scroll to position [24, 0]
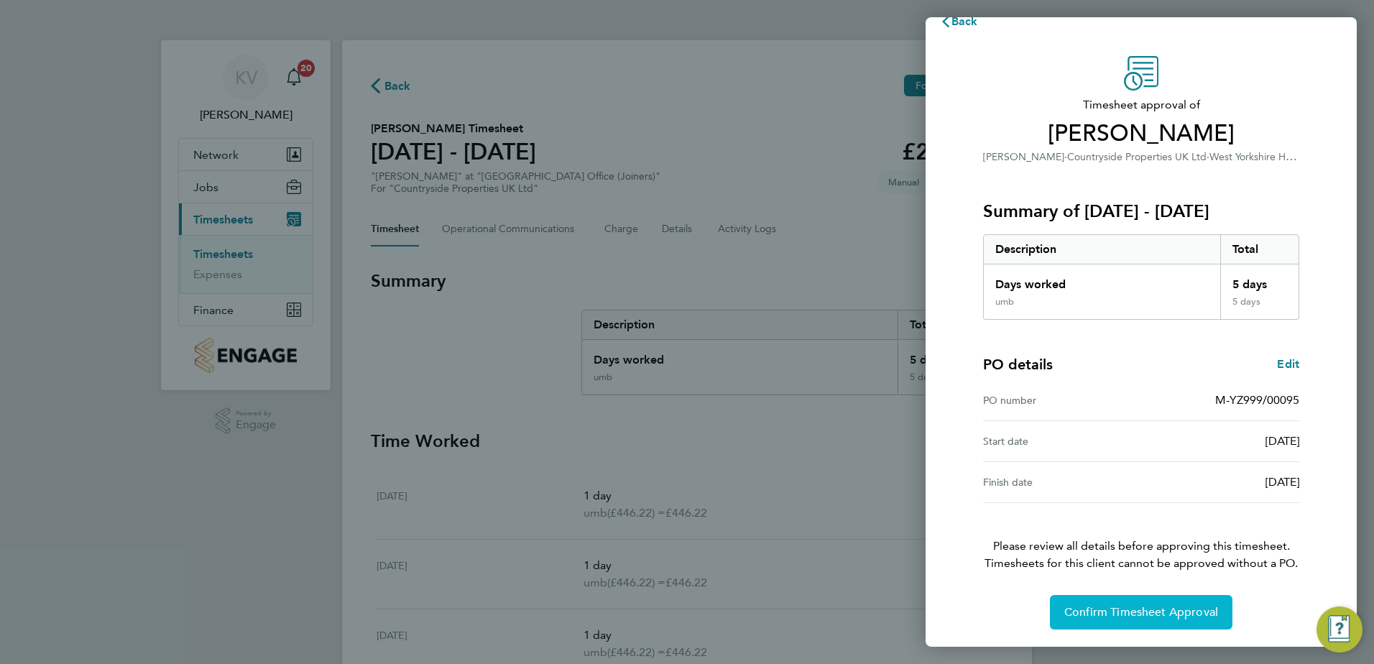
click at [1119, 611] on span "Confirm Timesheet Approval" at bounding box center [1141, 612] width 154 height 14
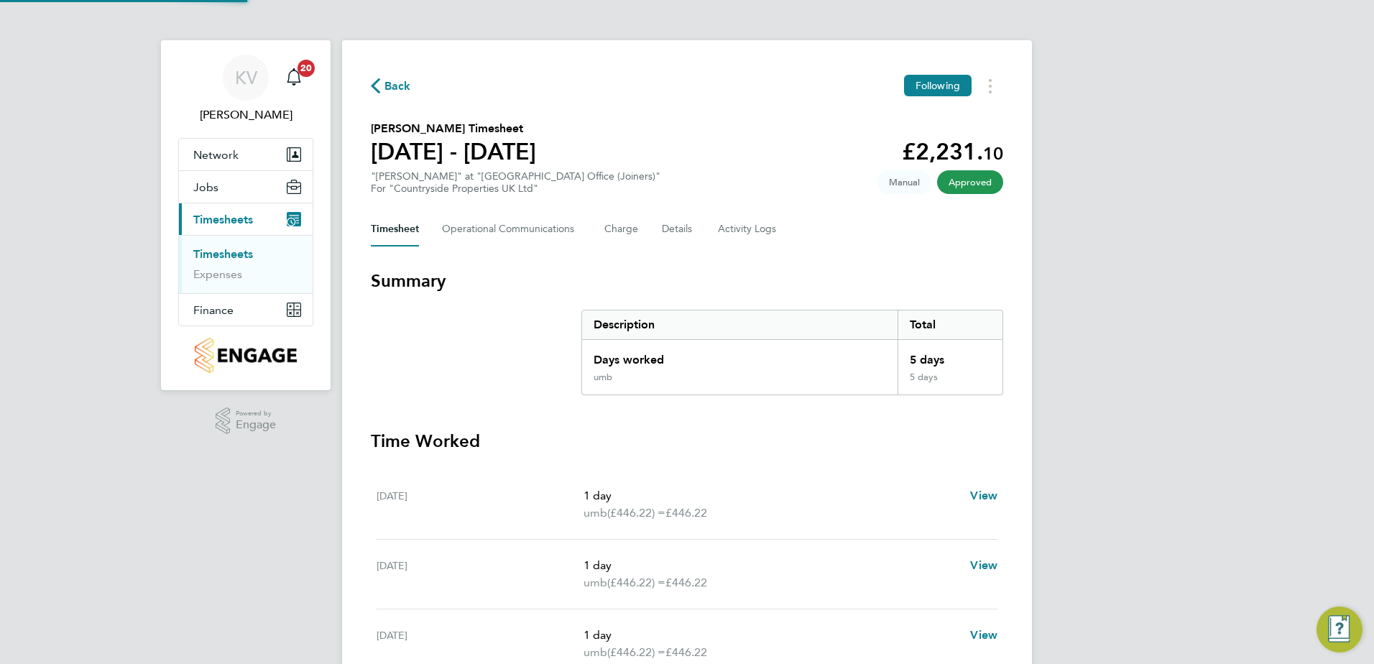
click at [382, 89] on span "Back" at bounding box center [391, 85] width 40 height 14
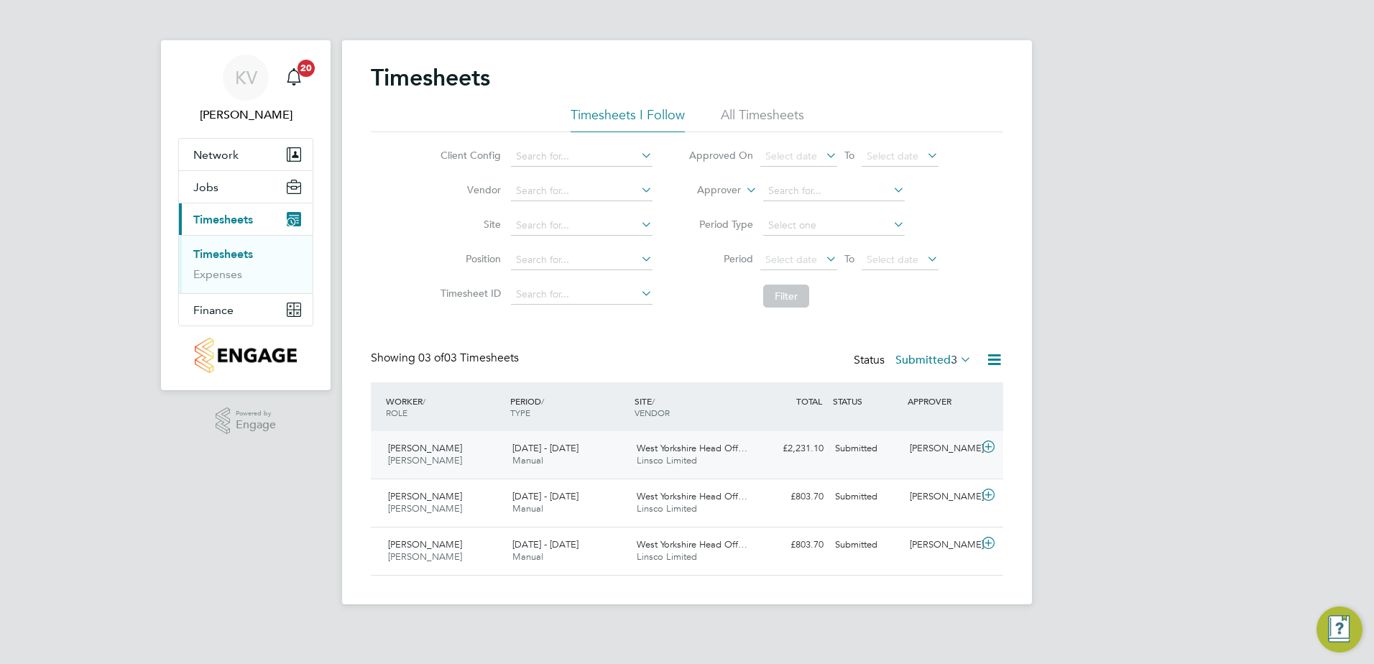
click at [736, 477] on div "Scott Hazlewood Joiner 15 - 21 Sep 2025 15 - 21 Sep 2025 Manual West Yorkshire …" at bounding box center [687, 454] width 632 height 47
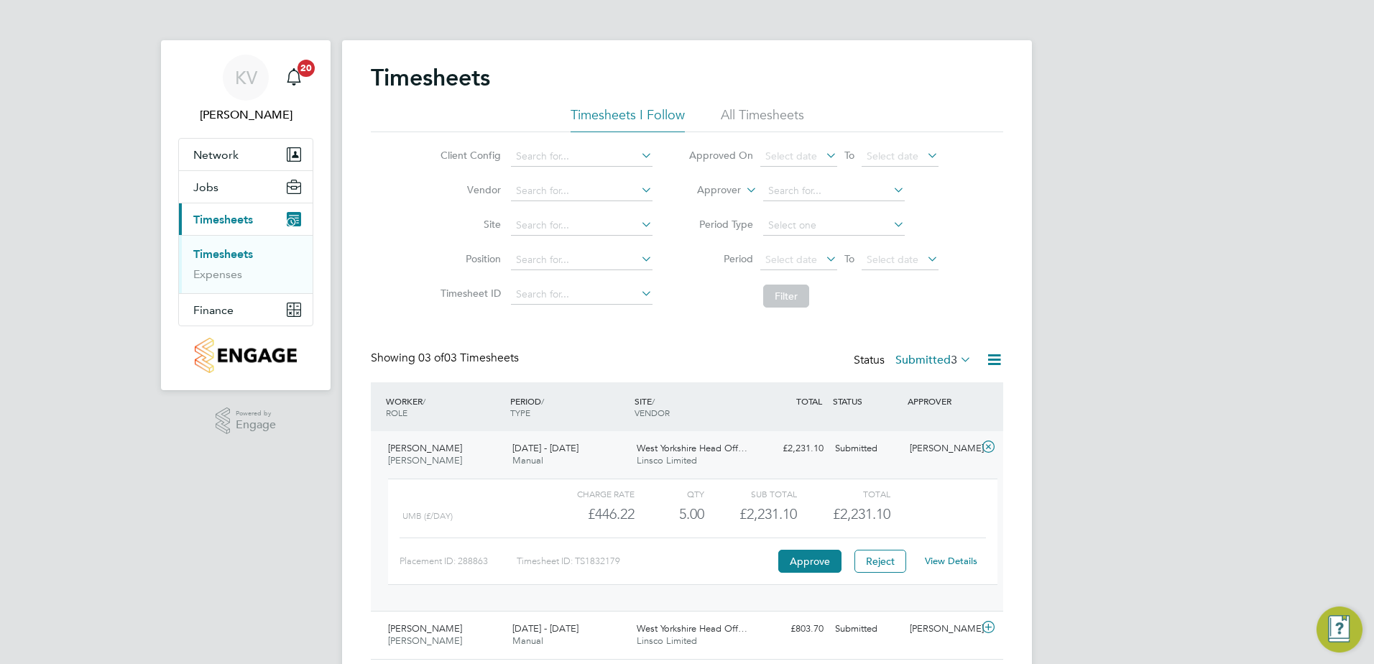
click at [781, 547] on div "Placement ID: 288863 Timesheet ID: TS1832179 Approve Reject View Details" at bounding box center [692, 554] width 586 height 35
click at [802, 559] on button "Approve" at bounding box center [809, 561] width 63 height 23
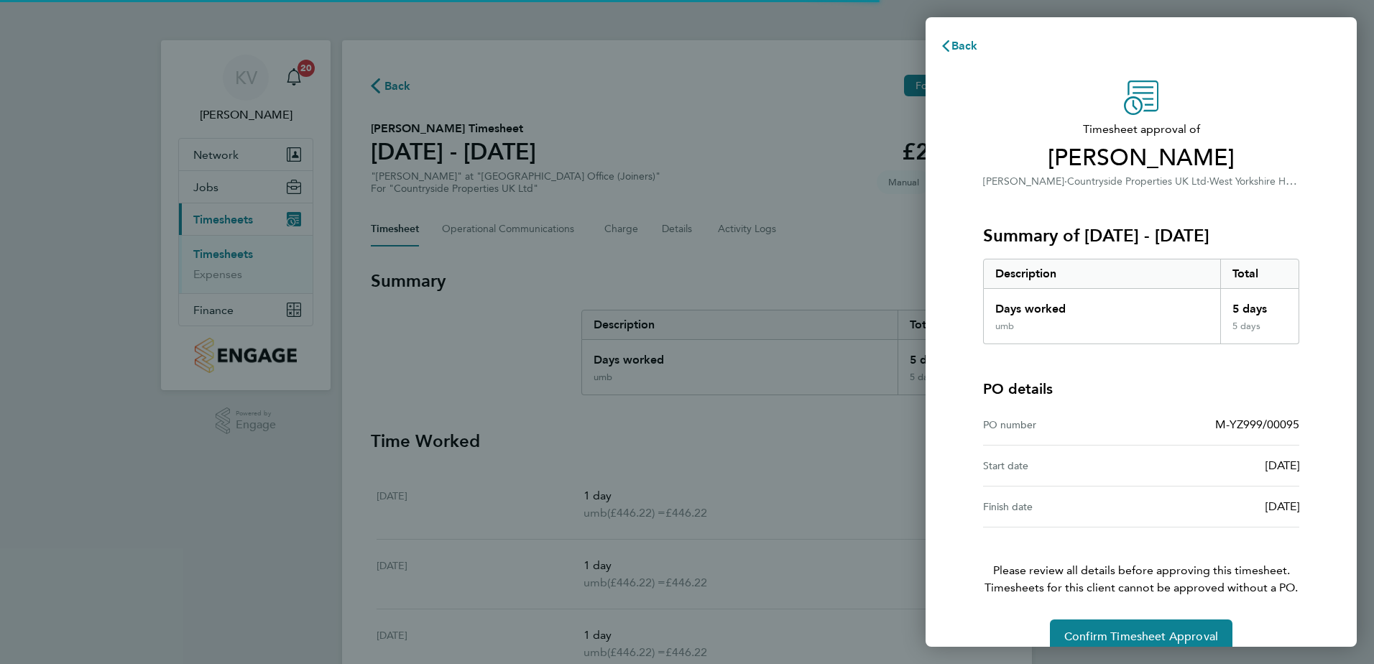
click at [1126, 606] on div "Timesheet approval of [PERSON_NAME] · Countryside Properties UK Ltd · West York…" at bounding box center [1141, 366] width 351 height 573
drag, startPoint x: 1134, startPoint y: 631, endPoint x: 1127, endPoint y: 625, distance: 8.7
click at [1133, 631] on span "Confirm Timesheet Approval" at bounding box center [1141, 636] width 154 height 14
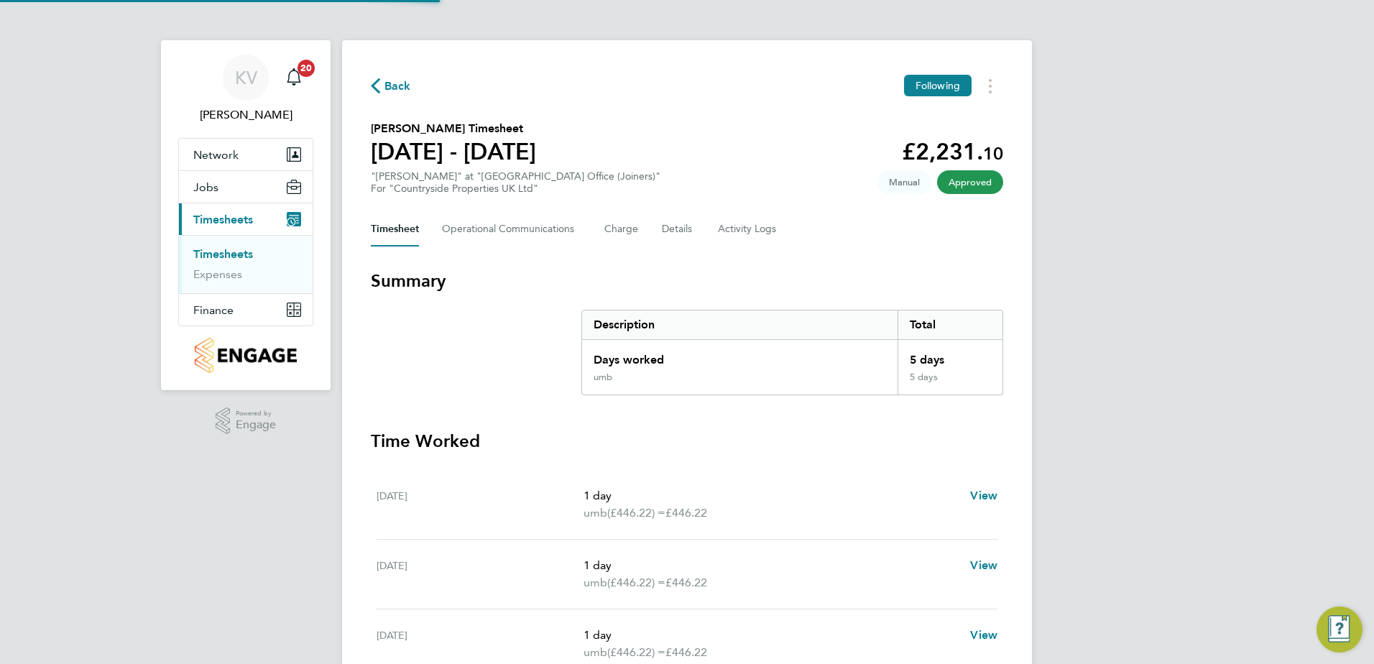
click at [400, 86] on span "Back" at bounding box center [397, 86] width 27 height 17
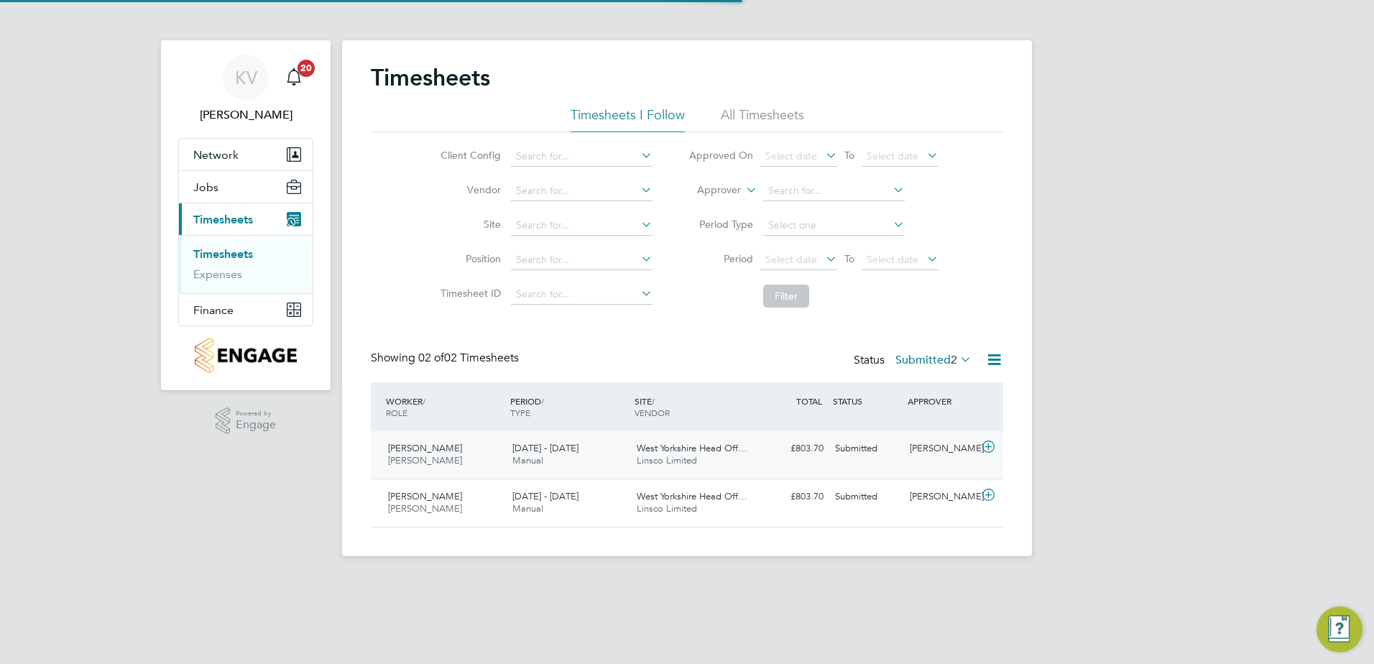
scroll to position [37, 125]
drag, startPoint x: 629, startPoint y: 463, endPoint x: 714, endPoint y: 514, distance: 98.6
click at [631, 463] on div "[PERSON_NAME] [PERSON_NAME] [DATE] - [DATE] [DATE] - [DATE] Manual [GEOGRAPHIC_…" at bounding box center [687, 454] width 632 height 47
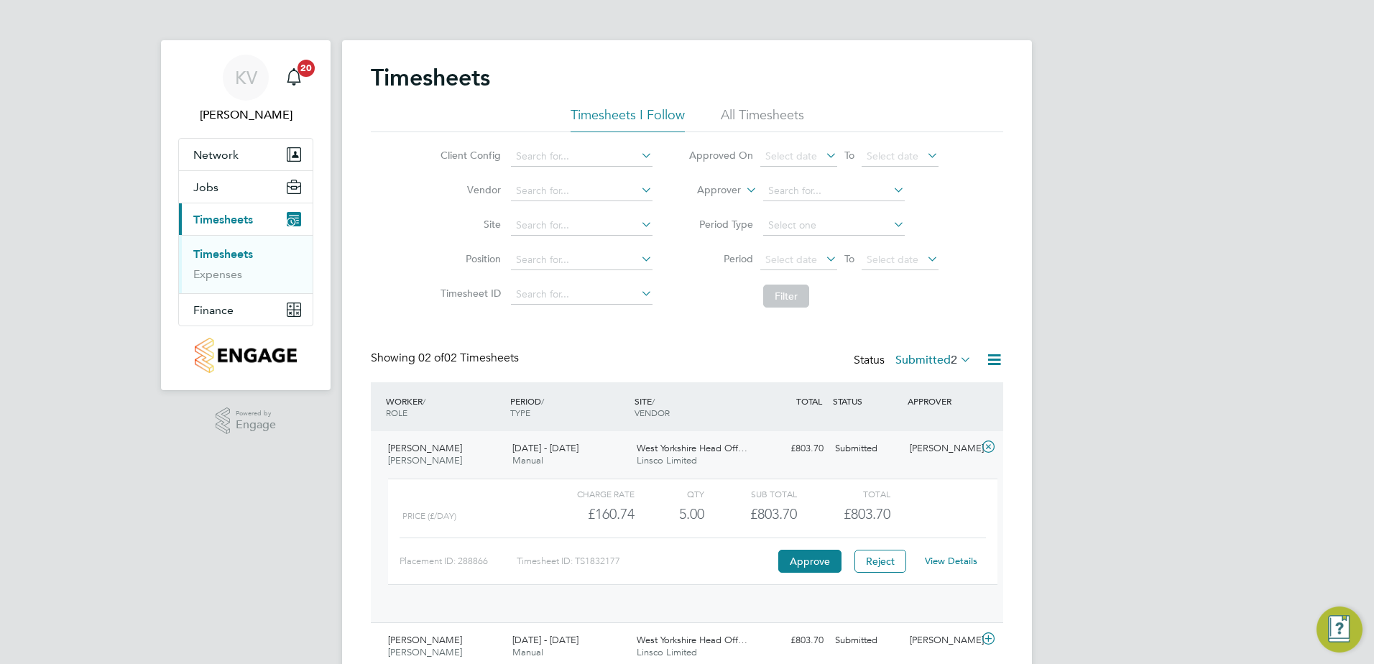
scroll to position [24, 140]
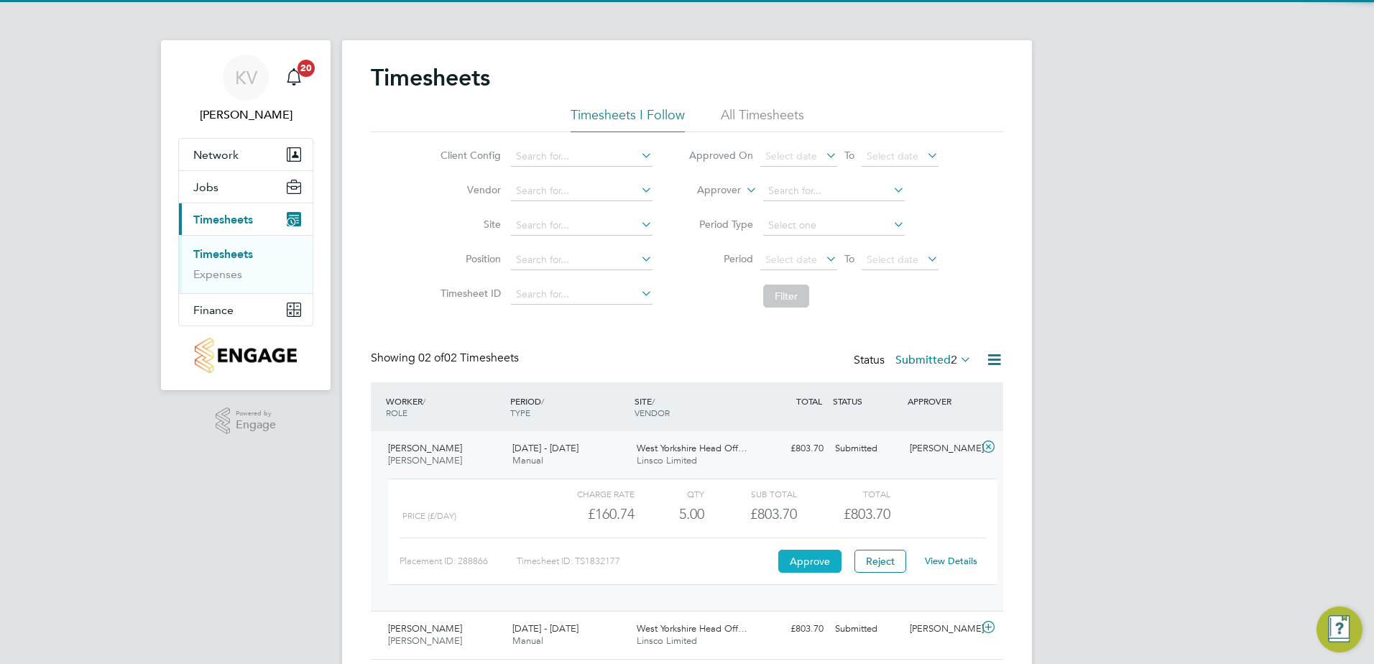
click at [815, 556] on button "Approve" at bounding box center [809, 561] width 63 height 23
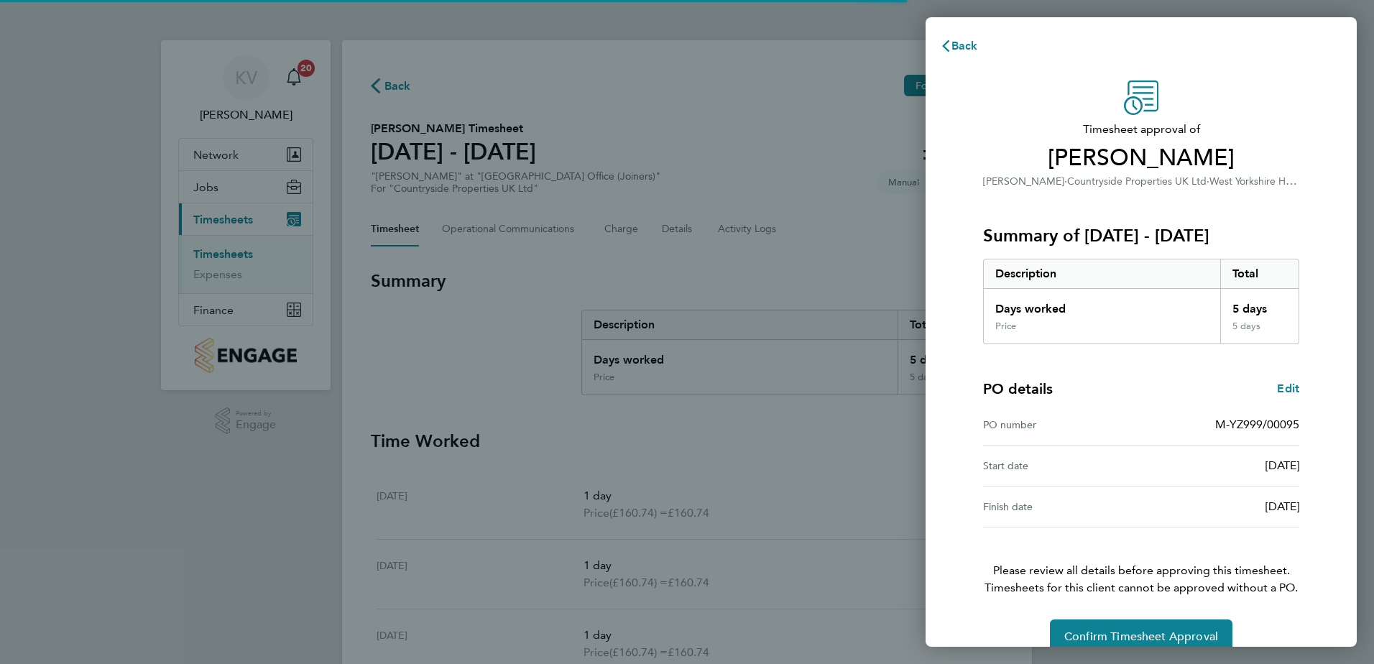
click at [1119, 603] on div "Timesheet approval of [PERSON_NAME] [PERSON_NAME] · Countryside Properties UK L…" at bounding box center [1141, 366] width 351 height 573
click at [1093, 623] on button "Confirm Timesheet Approval" at bounding box center [1141, 636] width 182 height 34
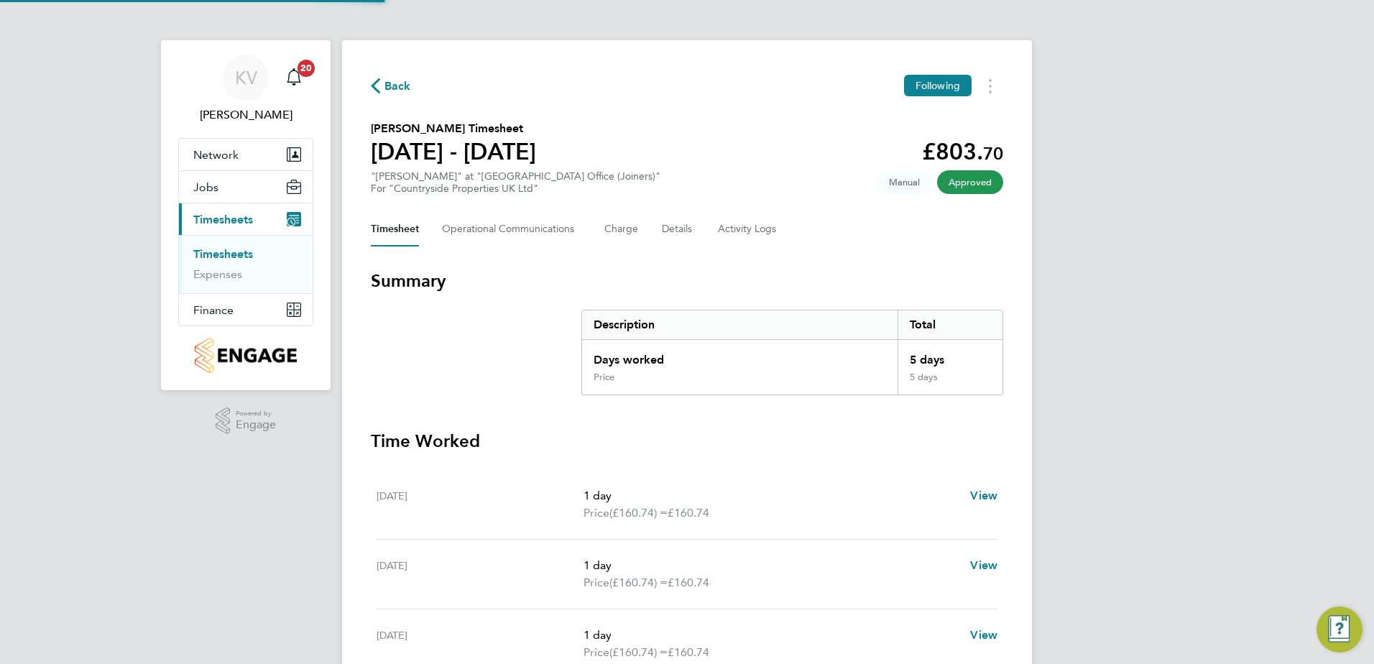
click at [397, 86] on span "Back" at bounding box center [397, 86] width 27 height 17
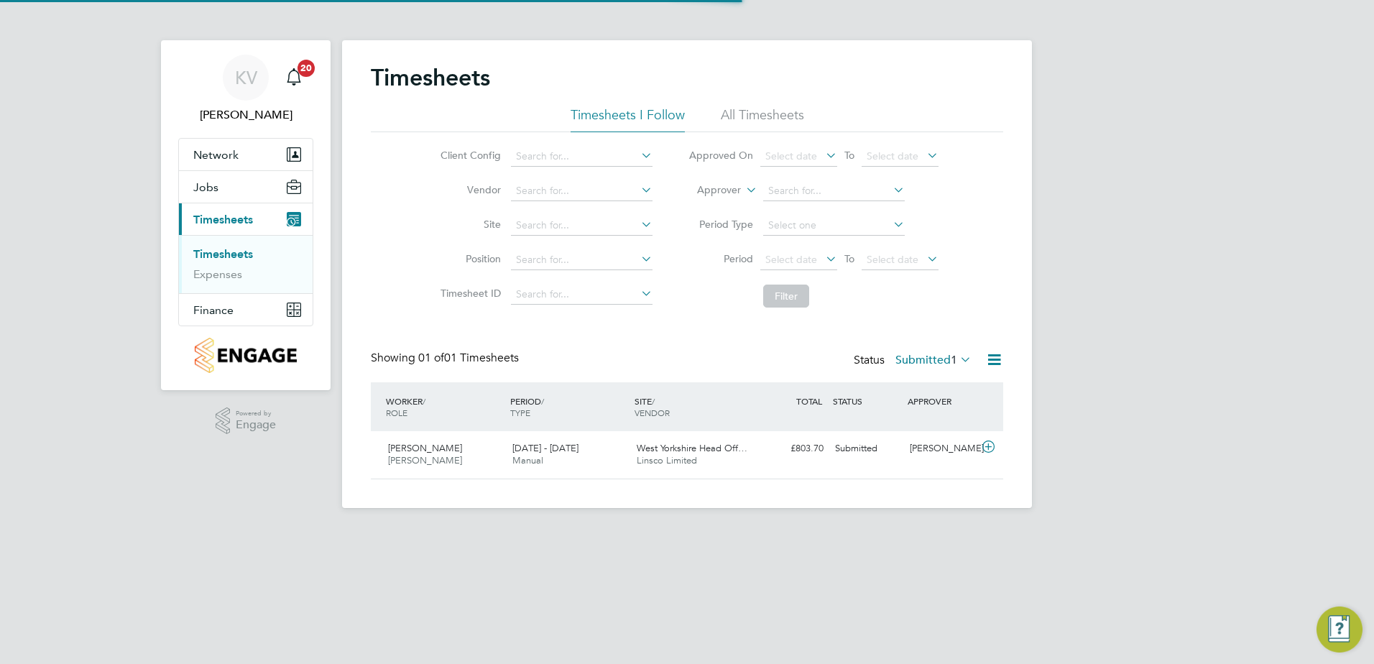
scroll to position [37, 125]
click at [606, 476] on div "[PERSON_NAME] [PERSON_NAME] [DATE] - [DATE] [DATE] - [DATE] Manual [GEOGRAPHIC_…" at bounding box center [687, 454] width 632 height 47
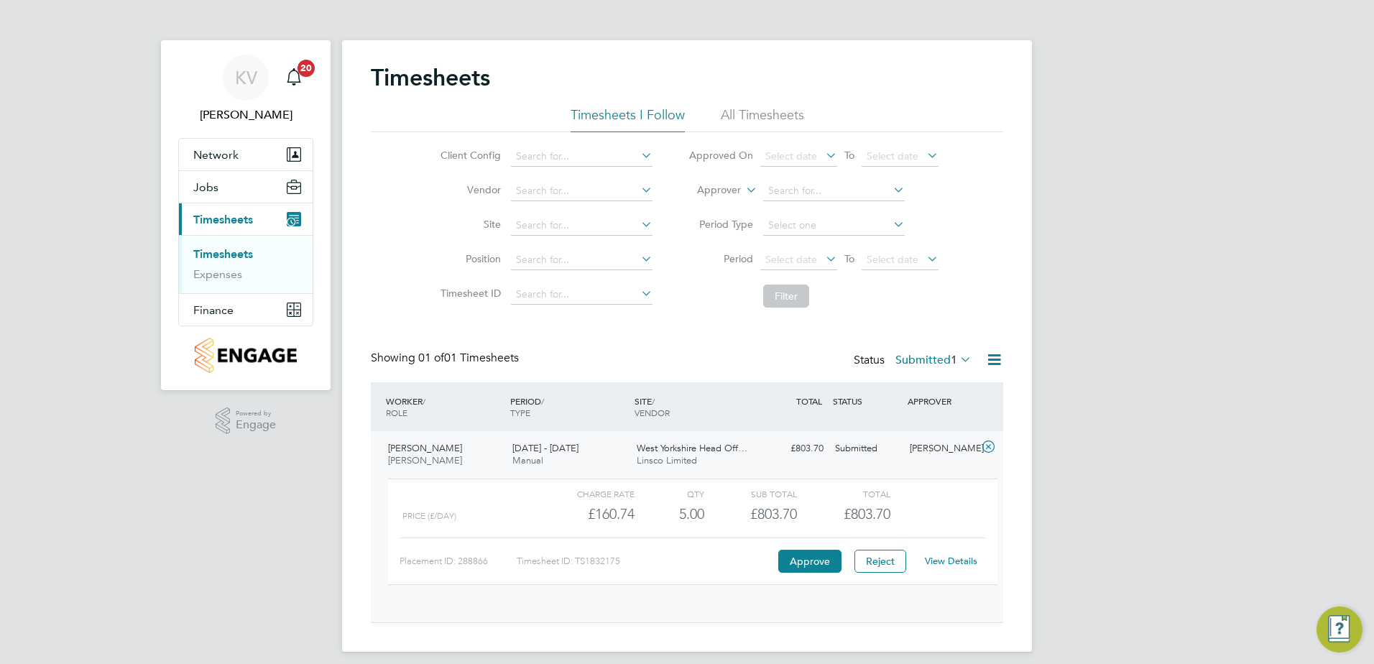
scroll to position [24, 140]
click at [806, 564] on button "Approve" at bounding box center [809, 561] width 63 height 23
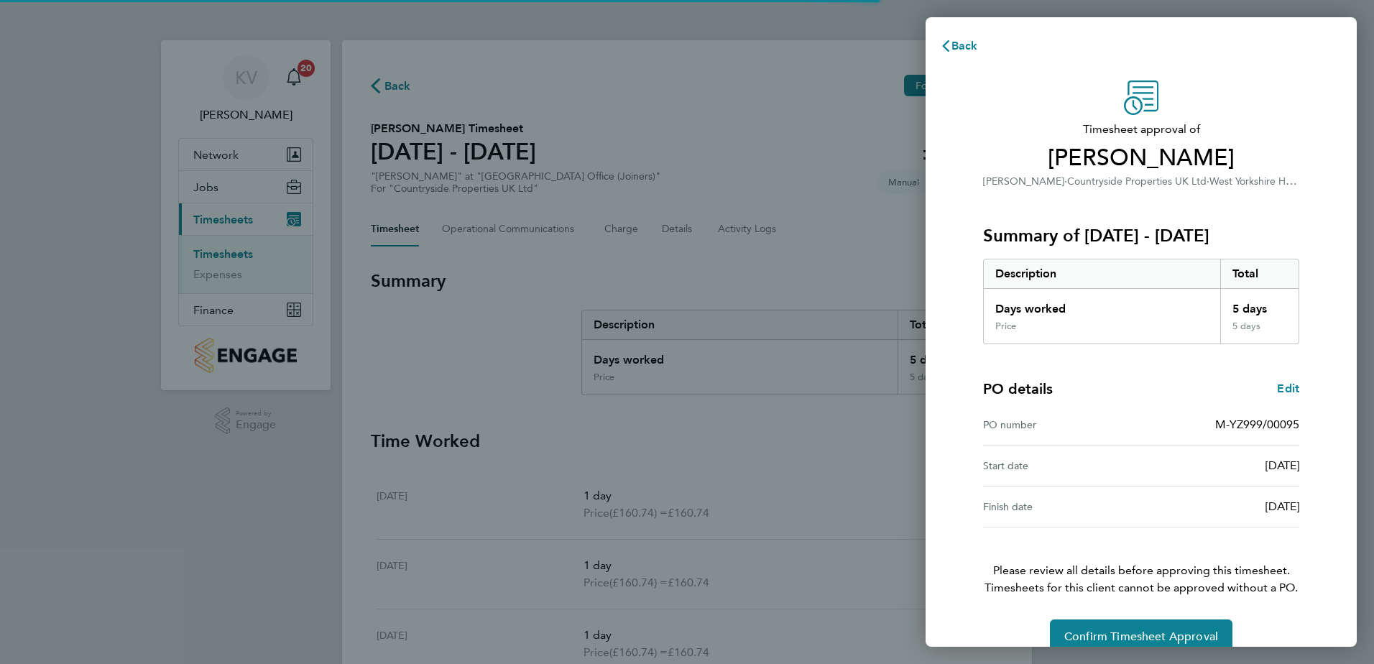
click at [1147, 607] on div "Timesheet approval of [PERSON_NAME] [PERSON_NAME] · Countryside Properties UK L…" at bounding box center [1141, 366] width 351 height 573
click at [1137, 624] on button "Confirm Timesheet Approval" at bounding box center [1141, 636] width 182 height 34
